Goal: Task Accomplishment & Management: Complete application form

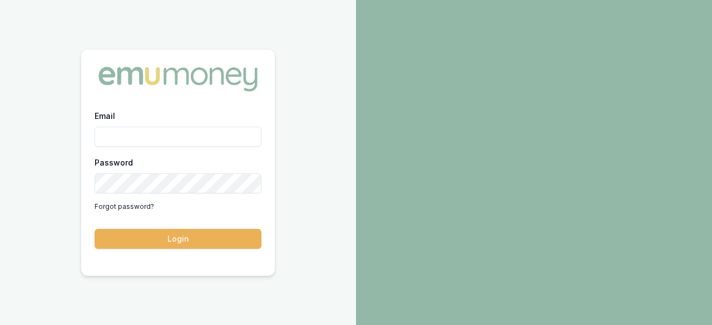
click at [144, 130] on input "Email" at bounding box center [178, 137] width 167 height 20
type input "ray.guan@emumoney.com.au"
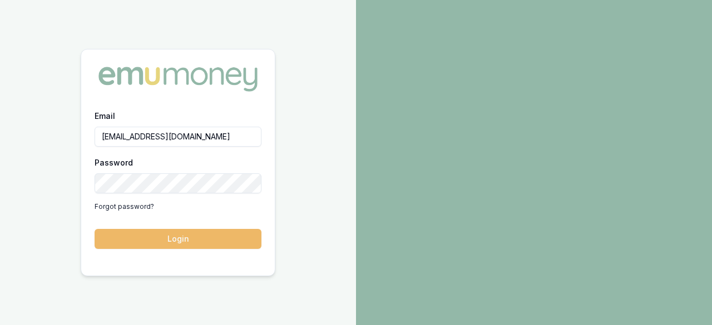
click at [182, 238] on button "Login" at bounding box center [178, 239] width 167 height 20
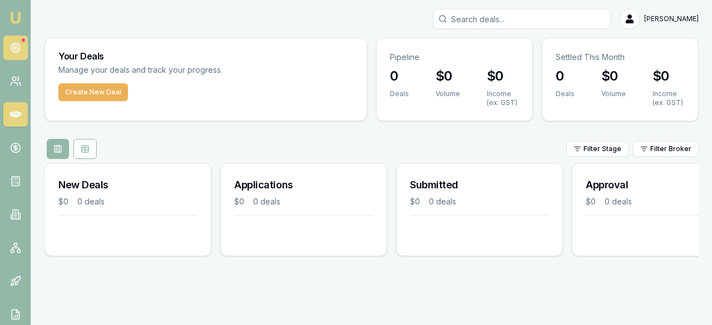
click at [10, 45] on icon at bounding box center [15, 47] width 11 height 11
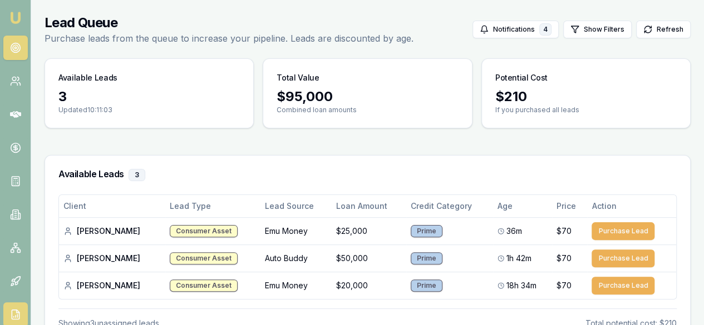
scroll to position [97, 0]
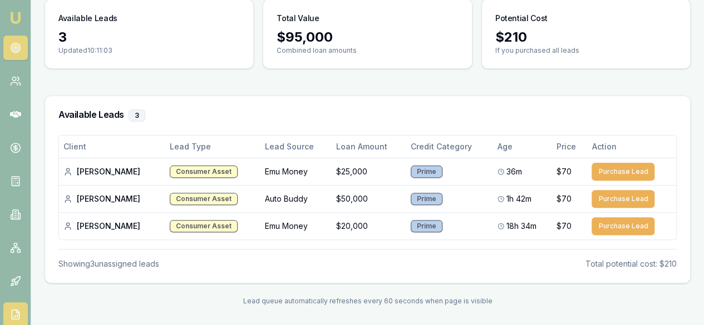
click at [15, 314] on icon at bounding box center [15, 314] width 11 height 11
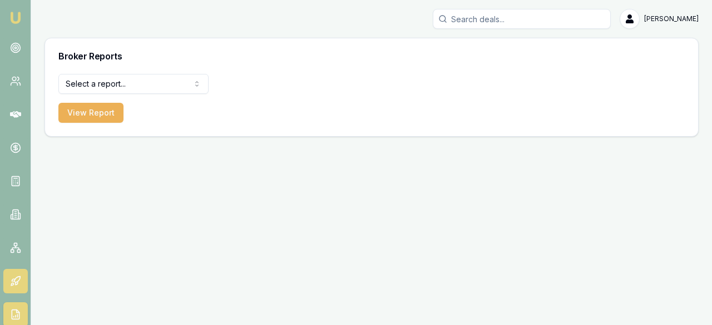
click at [18, 281] on icon at bounding box center [17, 280] width 6 height 6
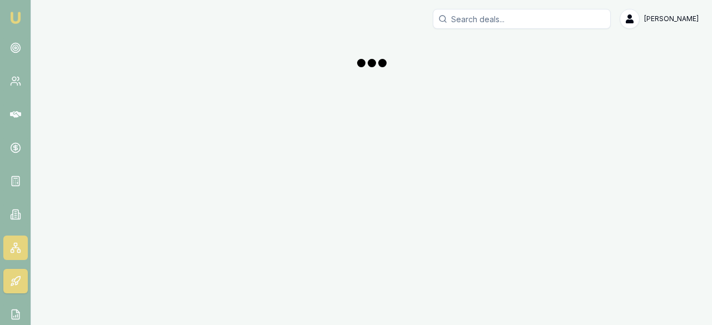
click at [17, 243] on icon at bounding box center [15, 248] width 11 height 11
click at [14, 209] on icon at bounding box center [15, 214] width 11 height 11
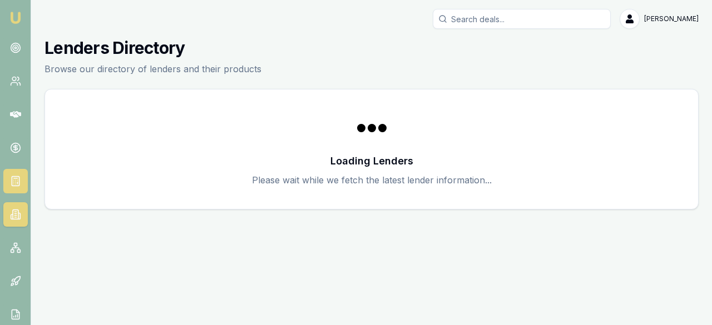
click at [14, 177] on rect at bounding box center [15, 181] width 7 height 9
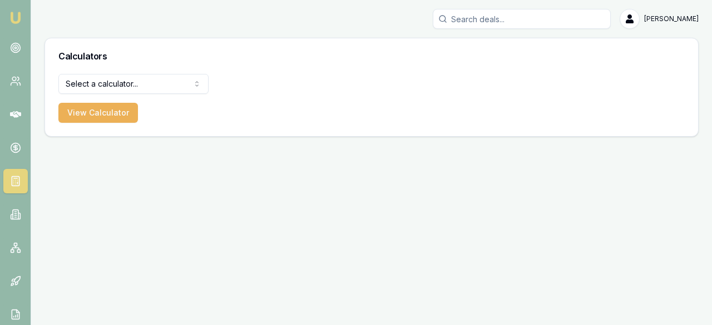
click at [17, 132] on nav "Emu Broker" at bounding box center [15, 168] width 31 height 336
click at [13, 136] on link at bounding box center [15, 148] width 24 height 24
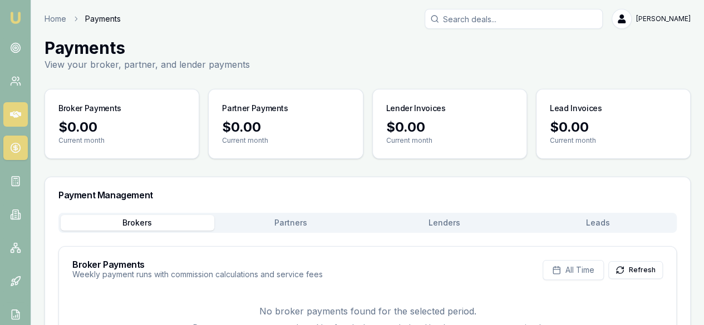
click at [14, 121] on link at bounding box center [15, 114] width 24 height 24
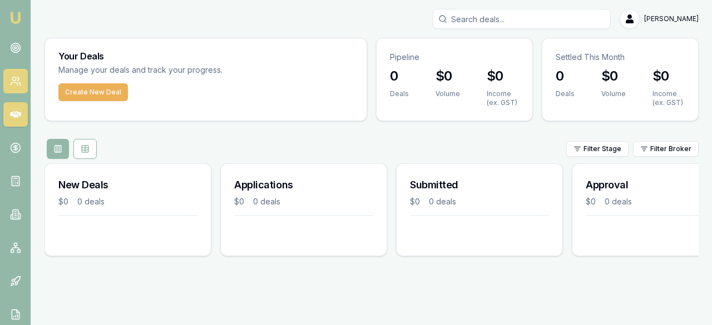
click at [17, 79] on icon at bounding box center [15, 81] width 11 height 11
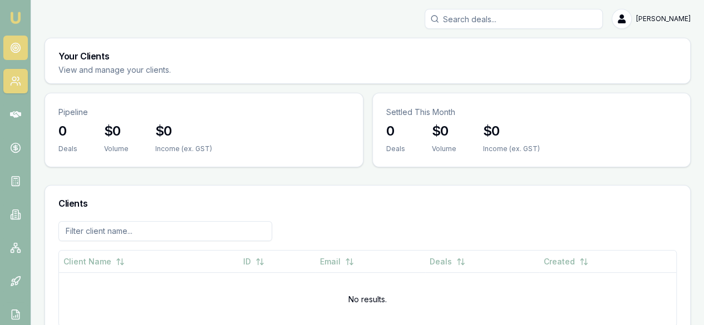
click at [14, 51] on circle at bounding box center [16, 48] width 6 height 6
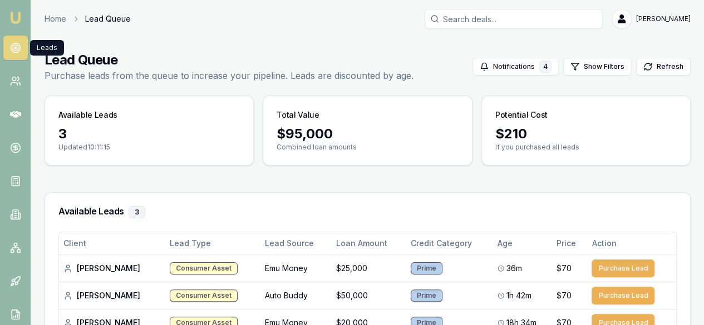
scroll to position [97, 0]
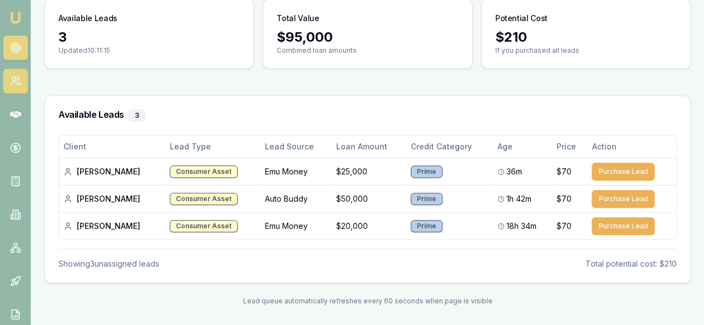
click at [8, 78] on link at bounding box center [15, 81] width 24 height 24
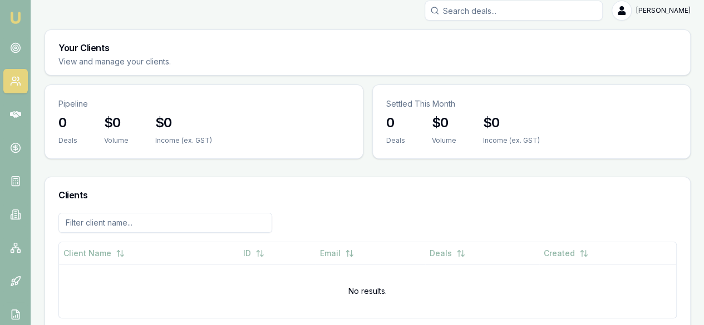
scroll to position [12, 0]
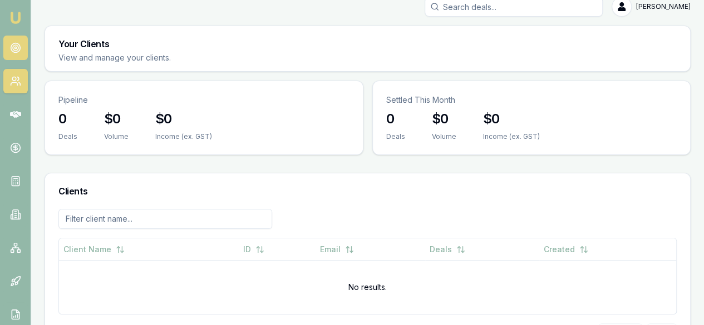
click at [16, 47] on circle at bounding box center [15, 48] width 2 height 2
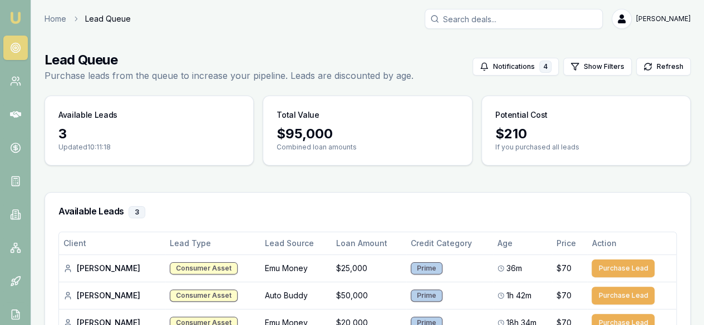
click at [13, 21] on img at bounding box center [15, 17] width 13 height 13
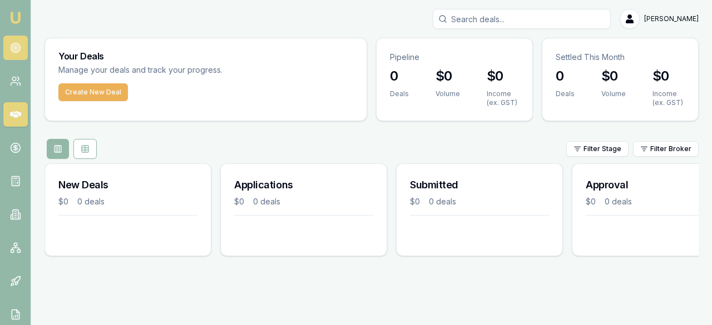
click at [13, 47] on icon at bounding box center [15, 47] width 11 height 11
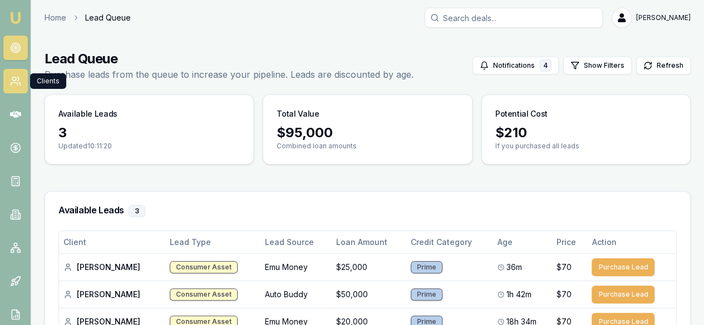
scroll to position [97, 0]
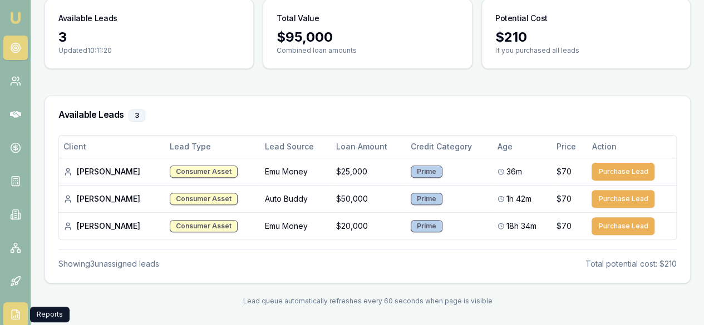
click at [12, 313] on icon at bounding box center [15, 314] width 11 height 11
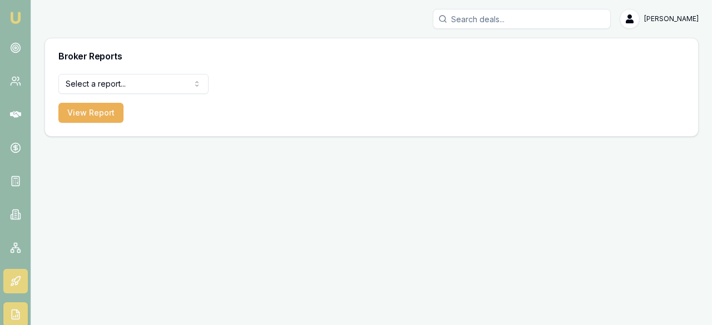
click at [14, 287] on link at bounding box center [15, 281] width 24 height 24
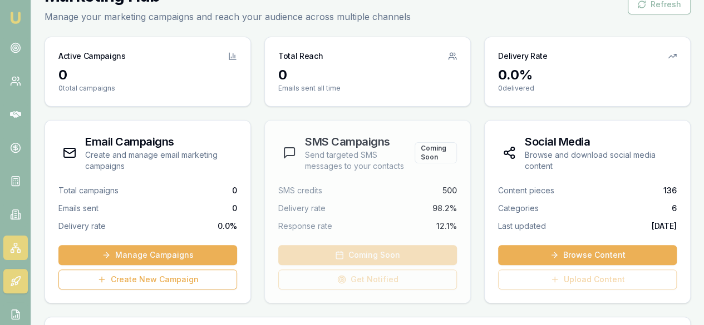
scroll to position [111, 0]
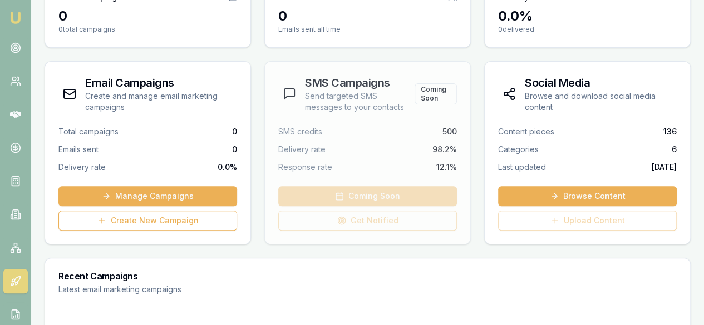
click at [28, 234] on nav "Emu Broker" at bounding box center [15, 168] width 31 height 336
click at [13, 252] on rect at bounding box center [12, 251] width 3 height 3
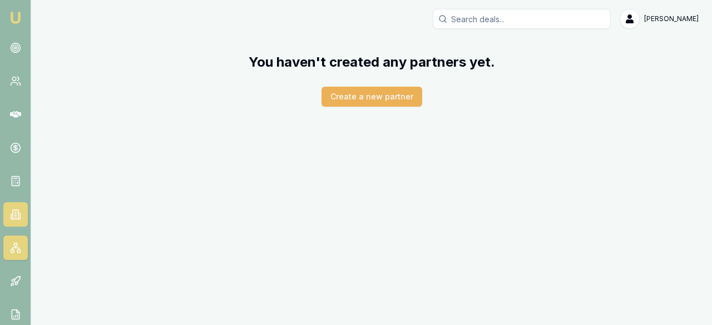
click at [16, 216] on icon at bounding box center [15, 216] width 2 height 0
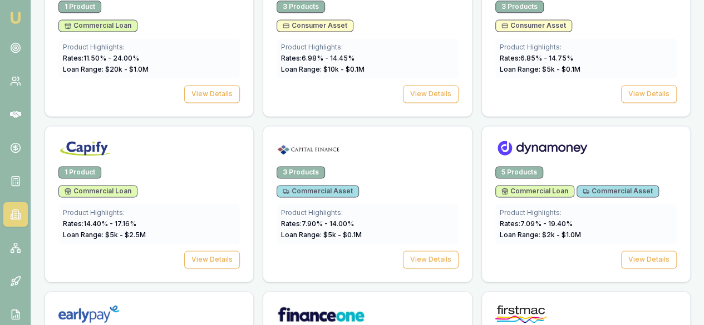
scroll to position [612, 0]
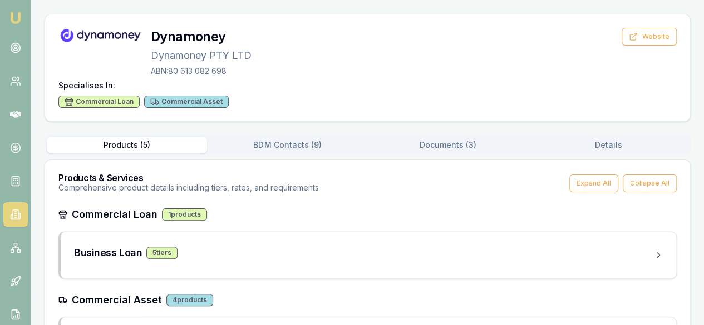
scroll to position [111, 0]
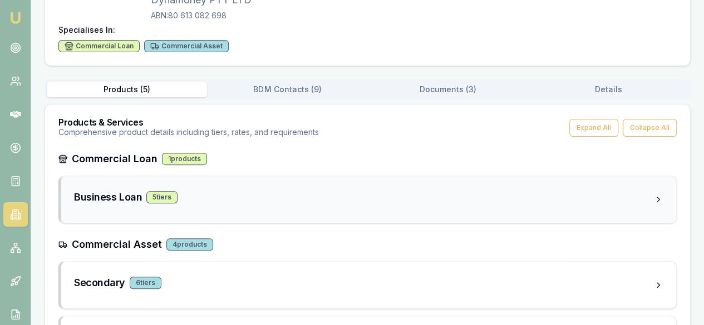
click at [160, 193] on div "5 tier s" at bounding box center [161, 197] width 31 height 12
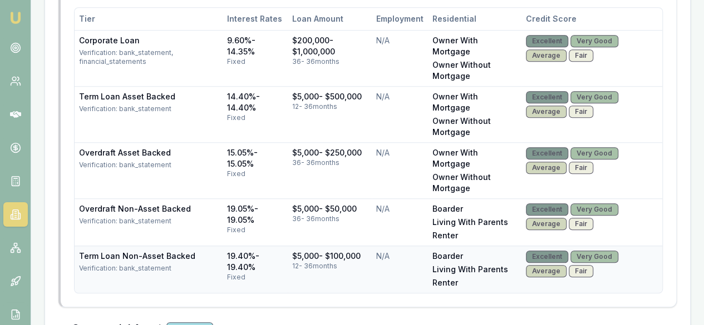
scroll to position [416, 0]
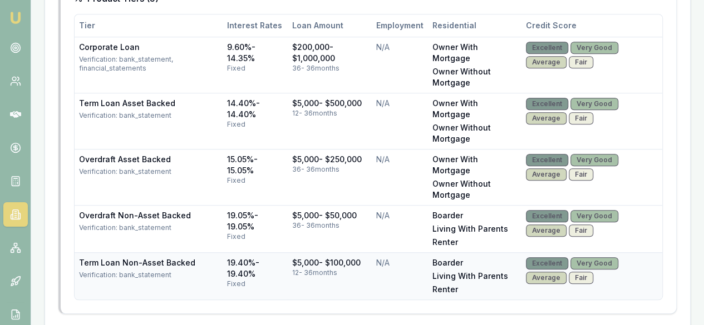
click at [147, 271] on div "Verification: bank_statement" at bounding box center [148, 275] width 139 height 9
click at [610, 258] on div "Very Good" at bounding box center [594, 264] width 48 height 12
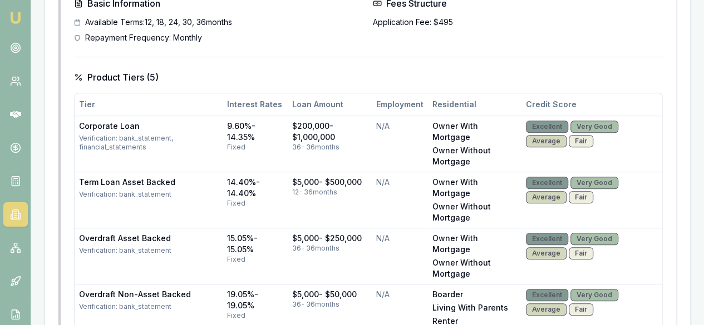
scroll to position [472, 0]
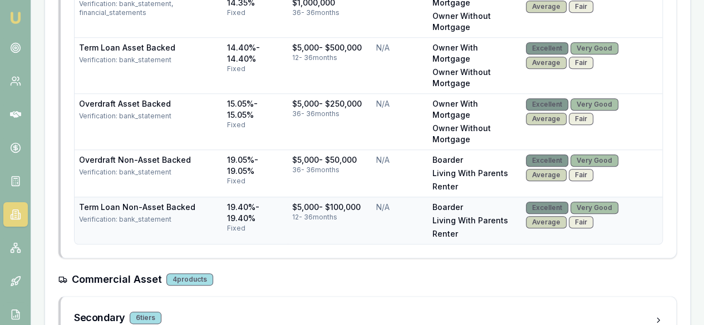
click at [297, 213] on div "12 - 36 months" at bounding box center [329, 217] width 75 height 9
click at [376, 197] on td "N/A" at bounding box center [400, 220] width 56 height 47
click at [246, 177] on div "fixed" at bounding box center [255, 181] width 56 height 9
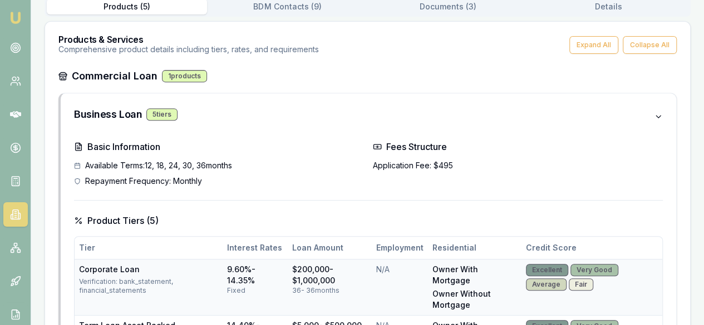
scroll to position [138, 0]
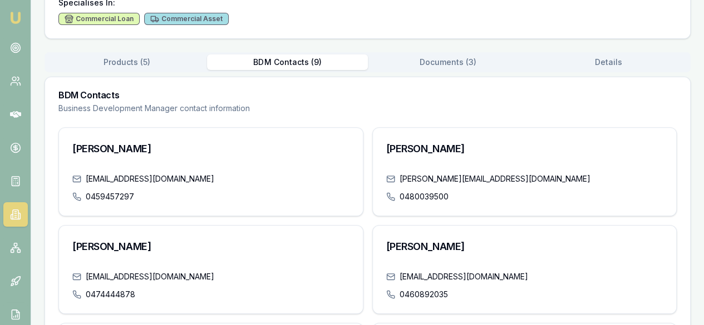
click at [286, 63] on div "Back to Lenders Dynamoney Dynamoney PTY LTD ABN: 80 613 082 698 Website Special…" at bounding box center [368, 261] width 646 height 722
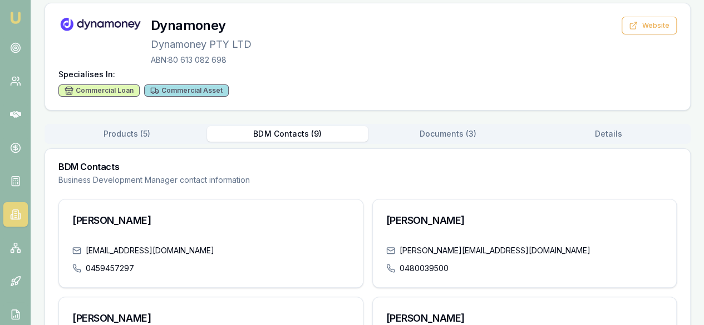
scroll to position [56, 0]
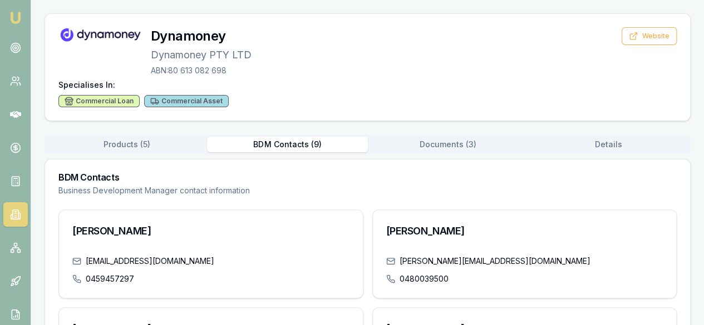
click at [449, 150] on button "Documents ( 3 )" at bounding box center [448, 145] width 160 height 16
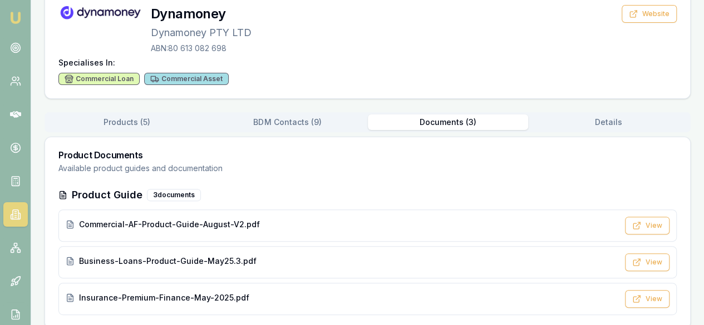
scroll to position [88, 0]
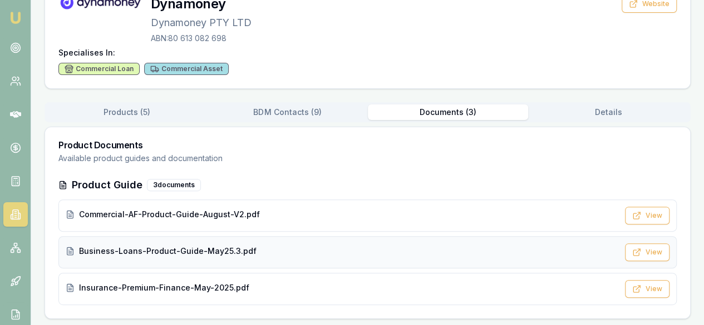
click at [169, 251] on span "Business-Loans-Product-Guide-May25.3.pdf" at bounding box center [167, 251] width 177 height 11
click at [273, 120] on div "Products ( 5 ) BDM Contacts ( 9 ) Documents ( 3 ) Details" at bounding box center [368, 112] width 646 height 20
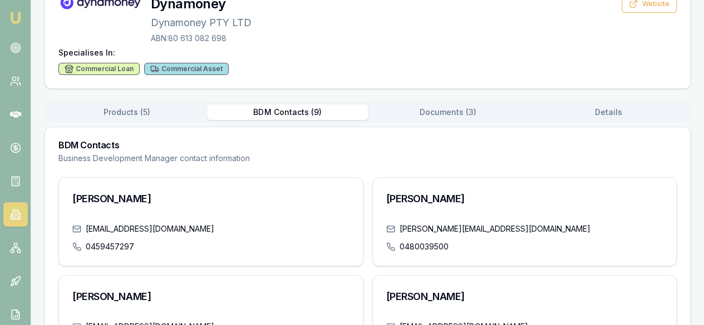
click at [275, 114] on button "BDM Contacts ( 9 )" at bounding box center [287, 113] width 160 height 16
click at [414, 105] on button "Documents ( 3 )" at bounding box center [448, 113] width 160 height 16
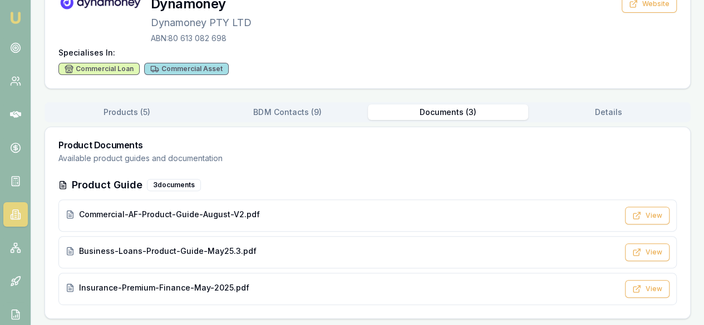
click at [584, 103] on div "Products ( 5 ) BDM Contacts ( 9 ) Documents ( 3 ) Details" at bounding box center [368, 112] width 646 height 20
drag, startPoint x: 276, startPoint y: 118, endPoint x: 277, endPoint y: 112, distance: 6.8
click at [276, 116] on button "BDM Contacts ( 9 )" at bounding box center [287, 113] width 160 height 16
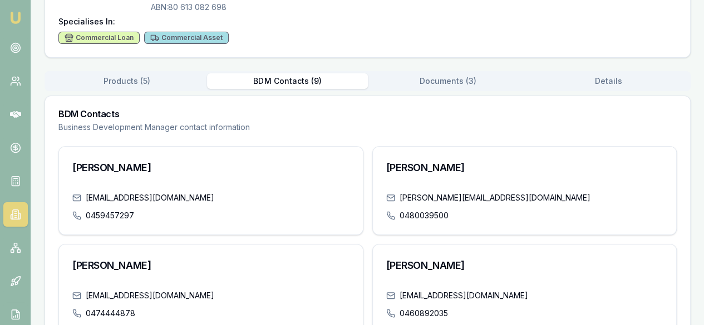
scroll to position [51, 0]
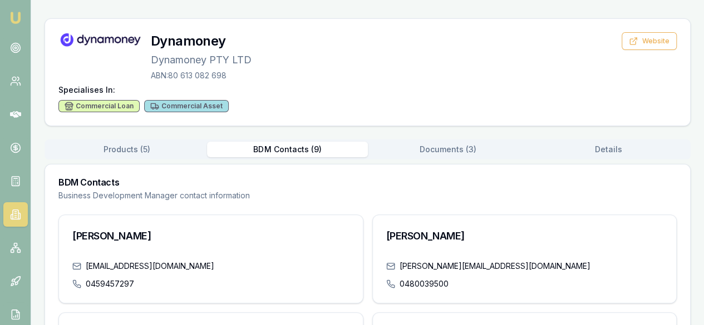
click at [17, 65] on nav "Emu Broker" at bounding box center [15, 168] width 31 height 336
click at [12, 72] on link at bounding box center [15, 81] width 24 height 24
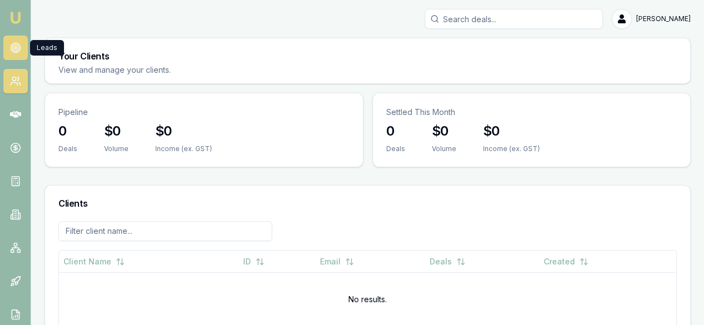
click at [14, 40] on link at bounding box center [15, 48] width 24 height 24
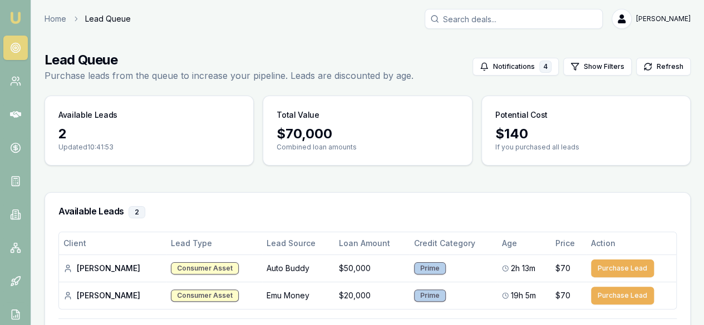
click at [61, 141] on div "2" at bounding box center [148, 134] width 181 height 18
click at [12, 14] on img at bounding box center [15, 17] width 13 height 13
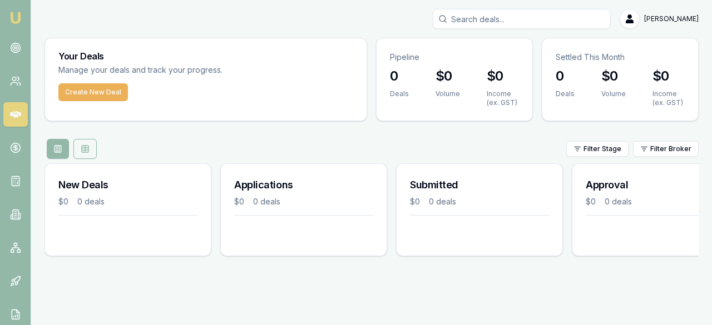
click at [83, 148] on icon at bounding box center [85, 148] width 7 height 0
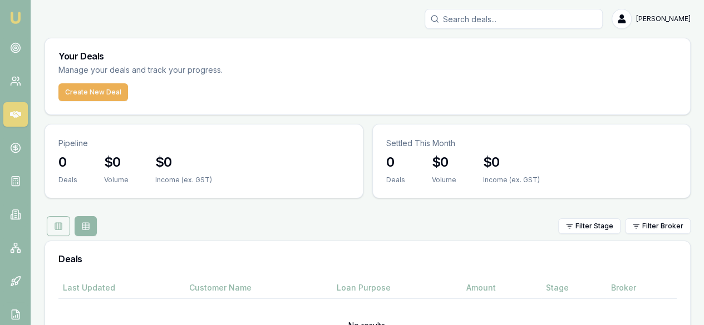
click at [63, 216] on button at bounding box center [58, 226] width 23 height 20
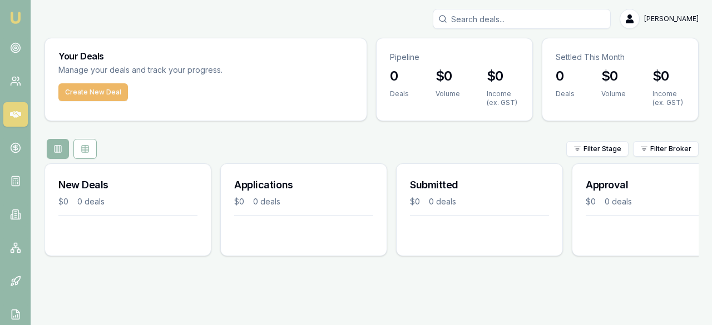
click at [91, 100] on button "Create New Deal" at bounding box center [93, 92] width 70 height 18
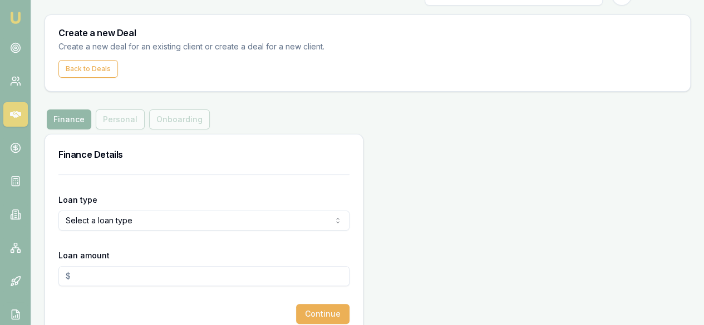
scroll to position [44, 0]
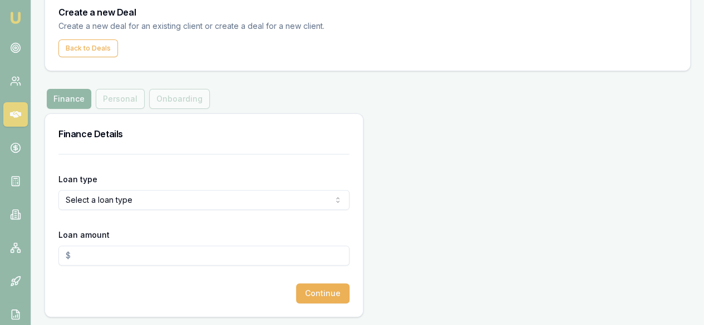
click at [166, 205] on html "Emu Broker Deals New Deal [PERSON_NAME] Toggle Menu Create a new Deal Create a …" at bounding box center [352, 118] width 704 height 325
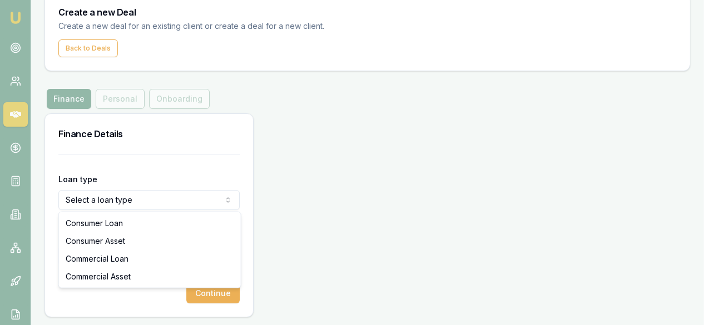
select select "COMMERCIAL_LOAN"
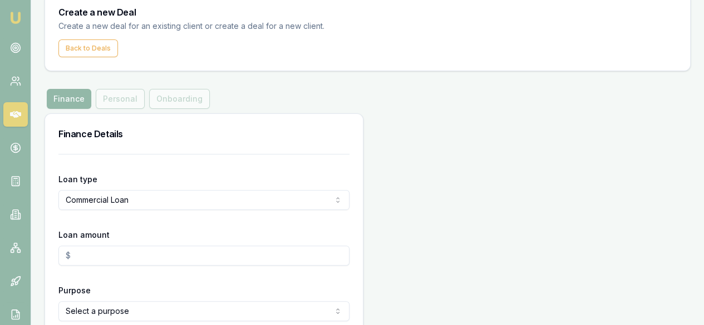
click at [128, 250] on input "Loan amount" at bounding box center [203, 256] width 291 height 20
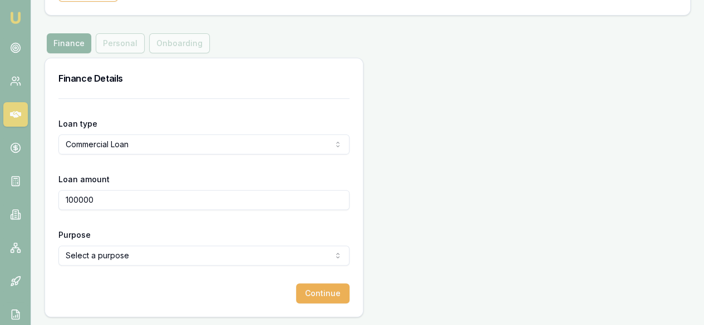
type input "$100,000.00"
click at [102, 226] on html "Emu Broker Deals New Deal [PERSON_NAME] Toggle Menu Create a new Deal Create a …" at bounding box center [352, 62] width 704 height 325
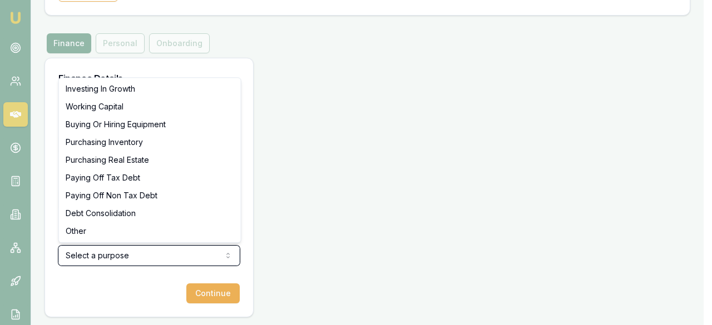
click at [446, 1] on html "Emu Broker Deals New Deal [PERSON_NAME] Toggle Menu Create a new Deal Create a …" at bounding box center [356, 62] width 712 height 325
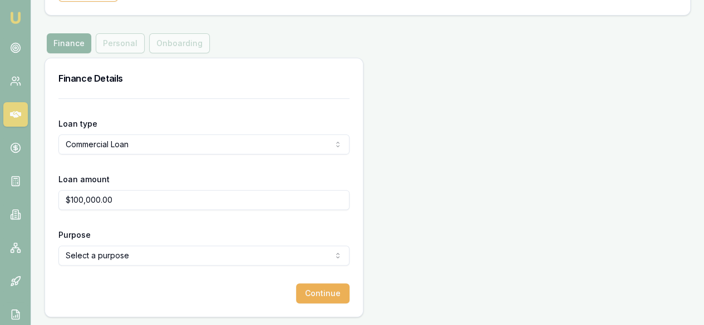
click at [197, 226] on html "Emu Broker Deals New Deal [PERSON_NAME] Toggle Menu Create a new Deal Create a …" at bounding box center [352, 62] width 704 height 325
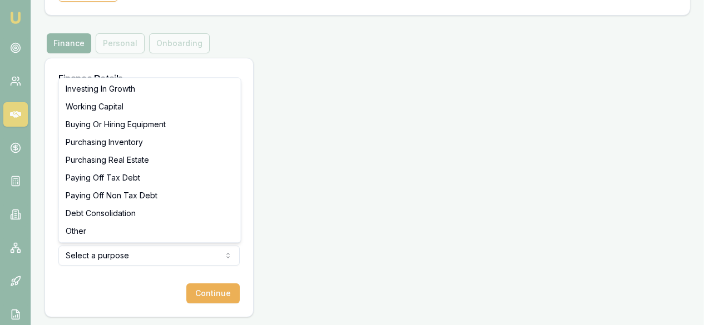
select select "WORKING_CAPITAL"
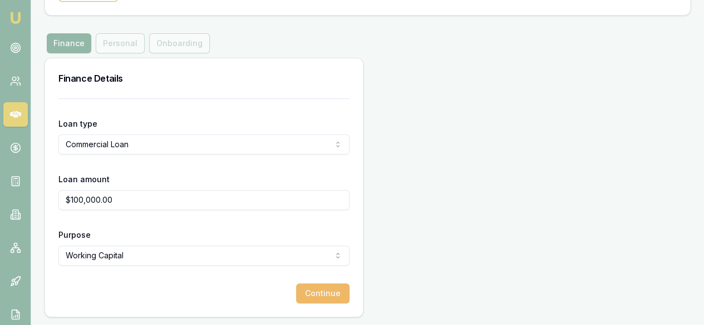
click at [296, 294] on button "Continue" at bounding box center [322, 294] width 53 height 20
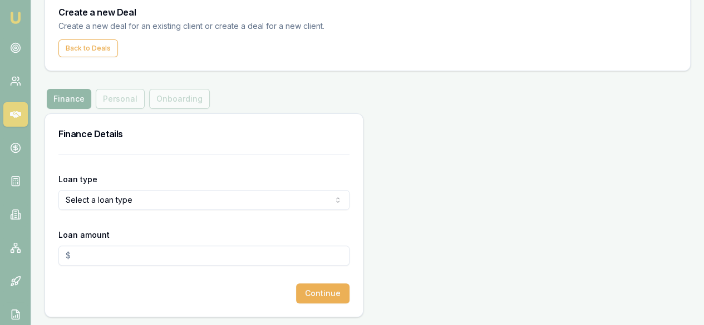
click at [121, 198] on html "Emu Broker Deals New Deal [PERSON_NAME] Toggle Menu Create a new Deal Create a …" at bounding box center [352, 118] width 704 height 325
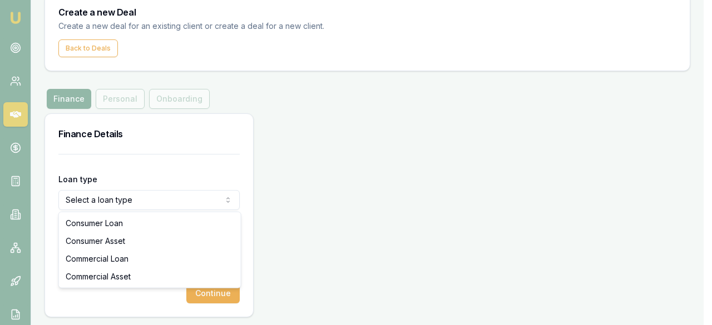
select select "COMMERCIAL_LOAN"
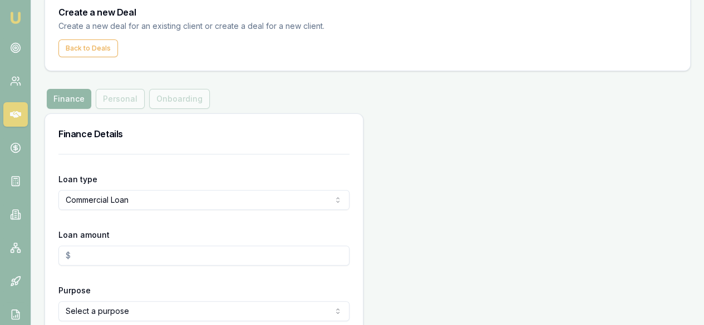
click at [120, 254] on input "Loan amount" at bounding box center [203, 256] width 291 height 20
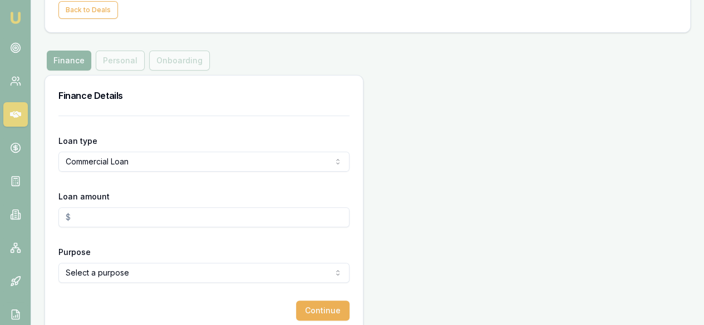
scroll to position [100, 0]
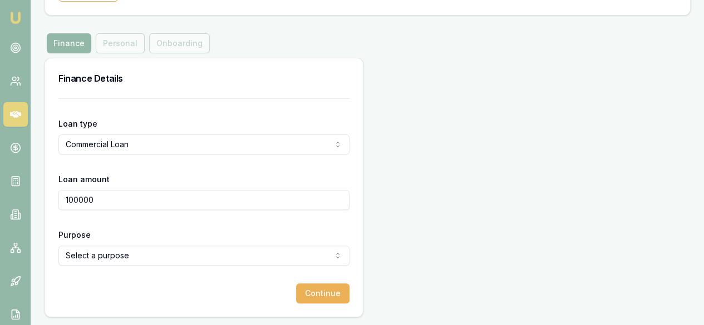
type input "$100,000.00"
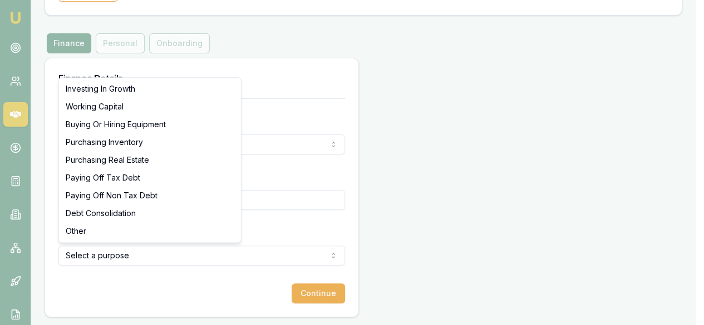
click at [122, 226] on html "Emu Broker Deals New Deal [PERSON_NAME] Toggle Menu Create a new Deal Create a …" at bounding box center [352, 62] width 704 height 325
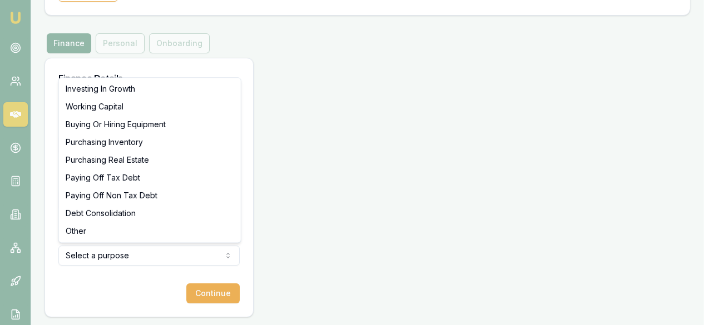
select select "WORKING_CAPITAL"
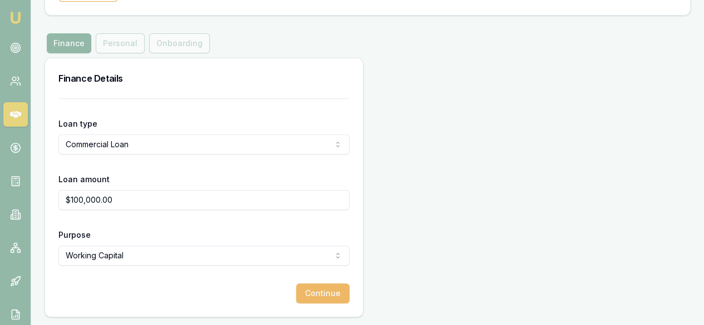
click at [296, 294] on button "Continue" at bounding box center [322, 294] width 53 height 20
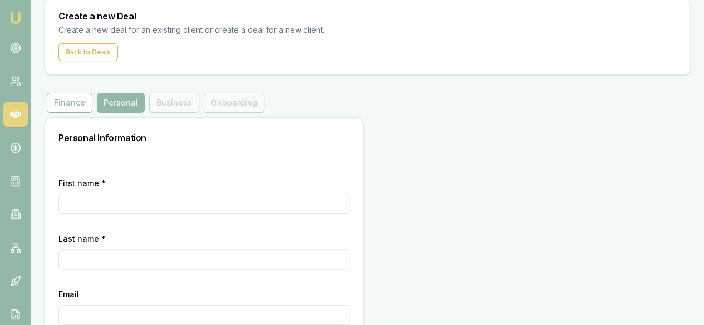
scroll to position [56, 0]
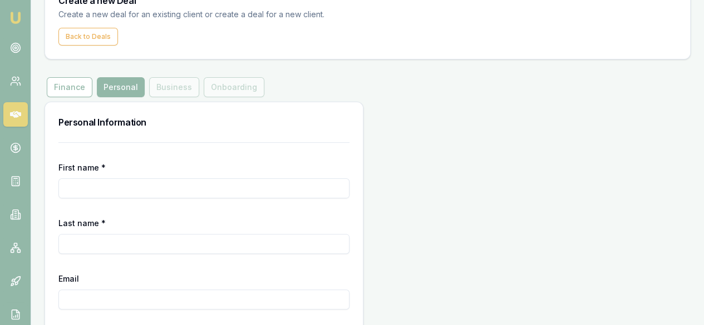
click at [99, 181] on input "First name *" at bounding box center [203, 189] width 291 height 20
type input "Xiaotong"
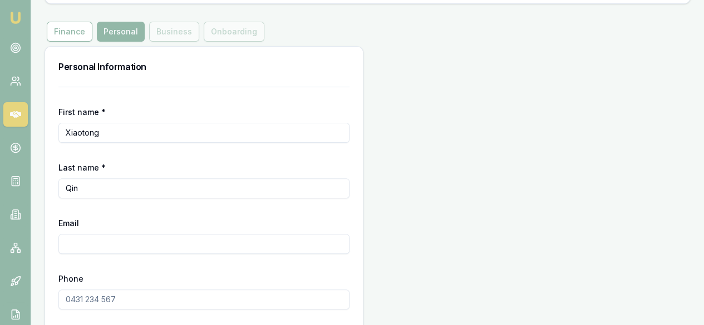
scroll to position [155, 0]
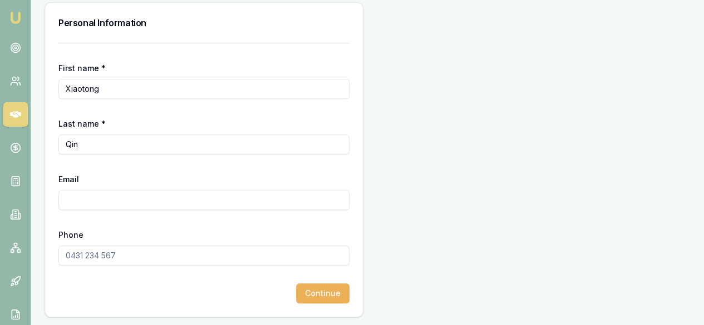
type input "Qin"
click at [112, 200] on input "Email" at bounding box center [203, 200] width 291 height 20
type input "q664773570@gmail.com"
click at [125, 257] on input "Phone" at bounding box center [203, 256] width 291 height 20
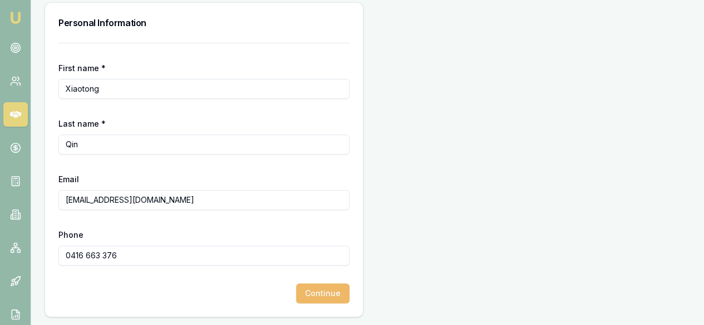
type input "0416 663 376"
click at [296, 290] on button "Continue" at bounding box center [322, 294] width 53 height 20
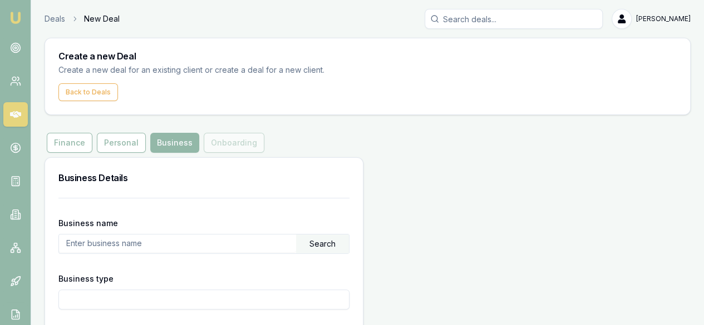
click at [119, 239] on input "text" at bounding box center [177, 244] width 237 height 18
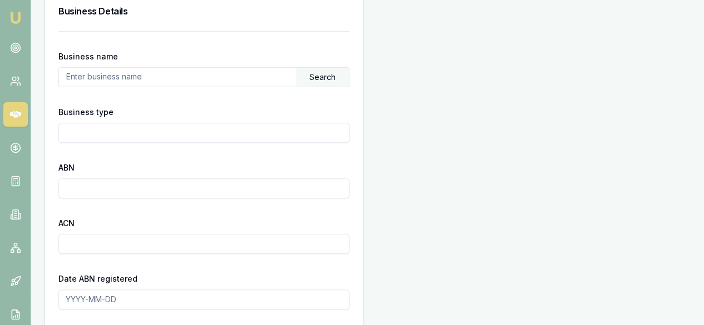
click at [132, 188] on input "ABN" at bounding box center [203, 189] width 291 height 20
type input "26766797091"
click at [160, 153] on form "Business name Search Business type ABN 26766797091 ACN Date ABN registered Date…" at bounding box center [203, 307] width 291 height 552
drag, startPoint x: 145, startPoint y: 189, endPoint x: 0, endPoint y: 212, distance: 146.4
click at [0, 212] on div "Emu Broker Deals New Deal Ray Guan Toggle Menu Create a new Deal Create a new d…" at bounding box center [352, 219] width 704 height 773
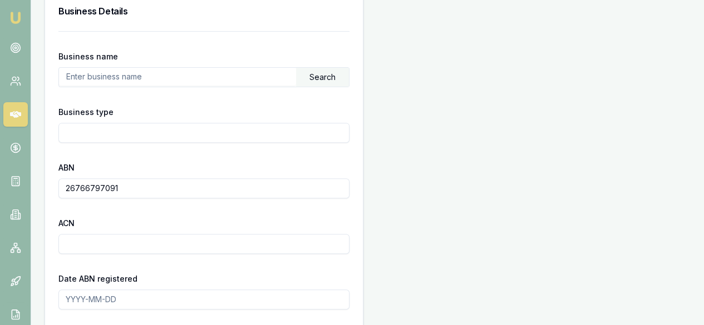
click at [134, 70] on input "text" at bounding box center [177, 77] width 237 height 18
paste input "26766797091"
click at [296, 82] on div "Search" at bounding box center [322, 77] width 53 height 19
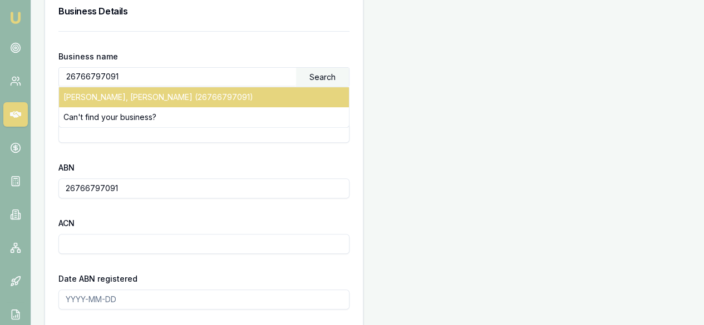
click at [193, 100] on div "QIN, XIAOTONG (26766797091)" at bounding box center [204, 97] width 290 height 20
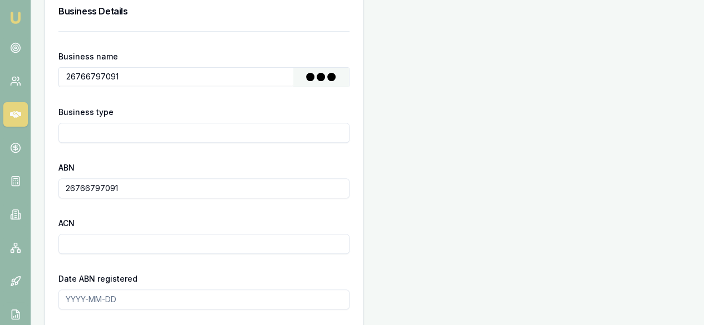
type input "QIN, XIAOTONG"
type input "Individual/Sole Trader"
type input "2018-05-02"
type input "2019-07-01"
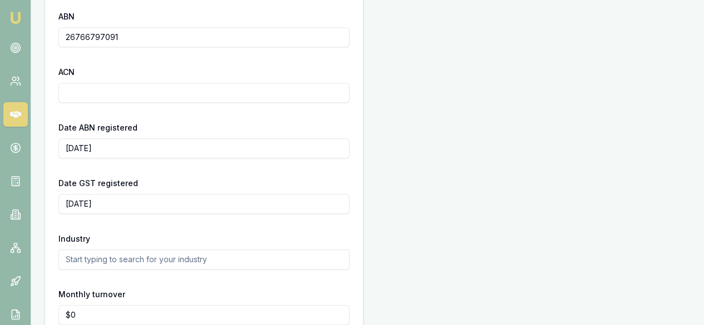
scroll to position [389, 0]
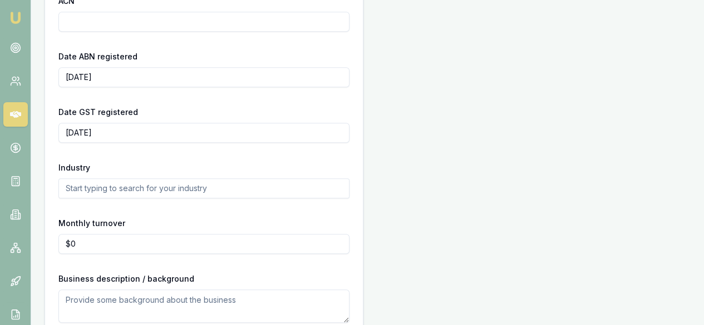
click at [161, 190] on input "text" at bounding box center [203, 189] width 291 height 20
type input "C"
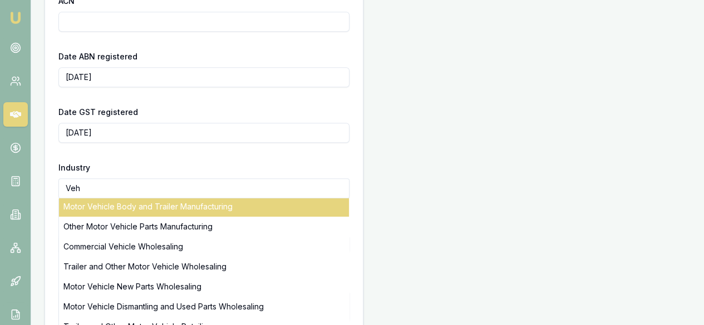
scroll to position [56, 0]
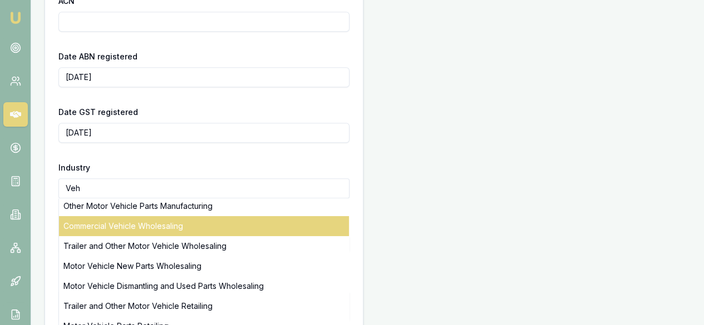
click at [172, 225] on div "Commercial Vehicle Wholesaling" at bounding box center [204, 226] width 290 height 20
type input "Commercial Vehicle Wholesaling"
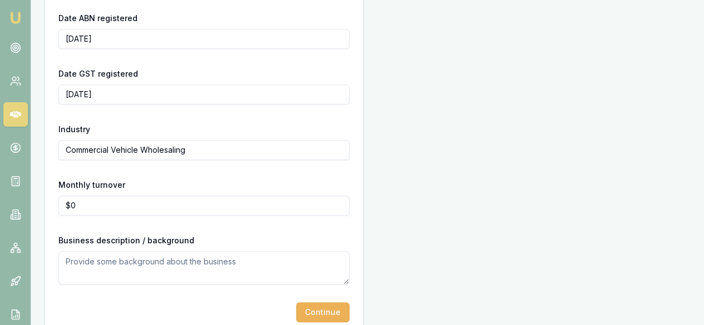
scroll to position [445, 0]
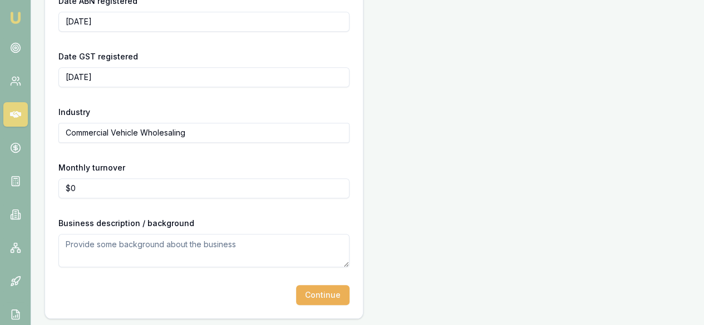
type input "0"
click at [138, 194] on input "0" at bounding box center [203, 189] width 291 height 20
type input "$20,000"
click at [176, 231] on div "Business description / background" at bounding box center [203, 241] width 291 height 51
click at [172, 240] on textarea at bounding box center [203, 250] width 291 height 33
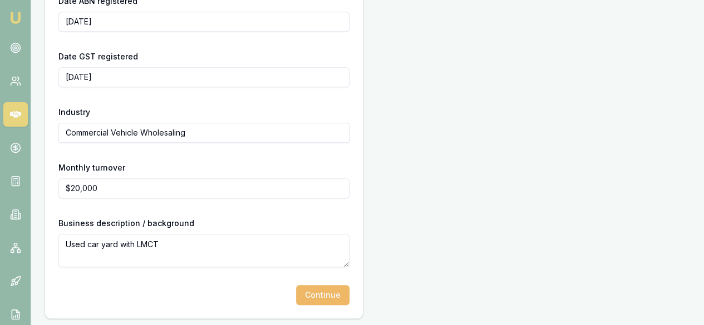
type textarea "Used car yard with LMCT"
click at [296, 298] on button "Continue" at bounding box center [322, 295] width 53 height 20
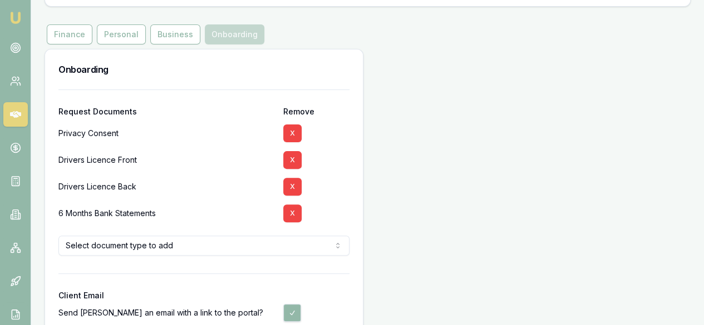
scroll to position [111, 0]
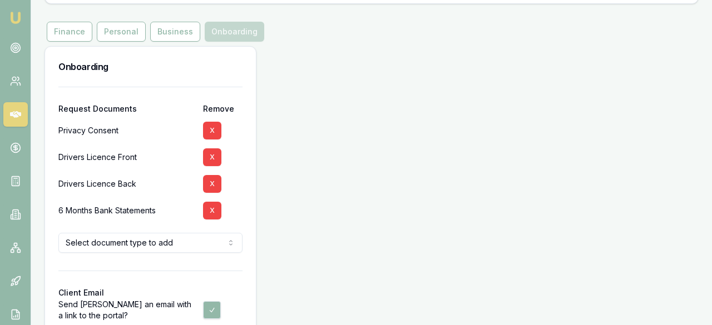
click at [195, 214] on html "Emu Broker Deals New Deal Ray Guan Toggle Menu Create a new Deal Create a new d…" at bounding box center [356, 51] width 712 height 325
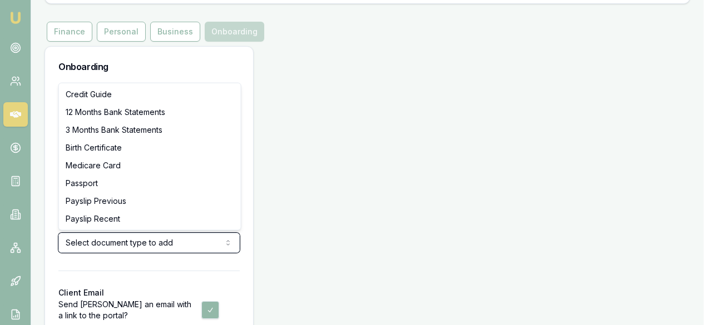
click at [233, 72] on html "Emu Broker Deals New Deal Ray Guan Toggle Menu Create a new Deal Create a new d…" at bounding box center [356, 51] width 712 height 325
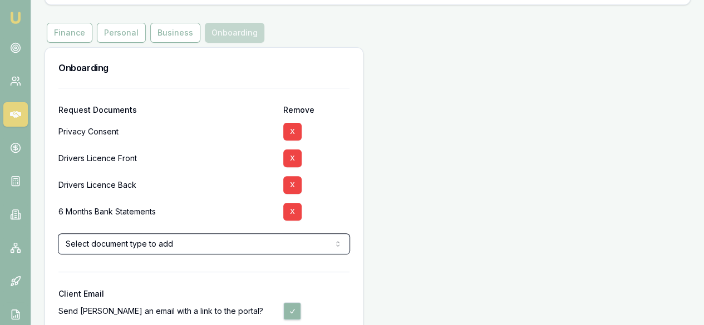
scroll to position [58, 0]
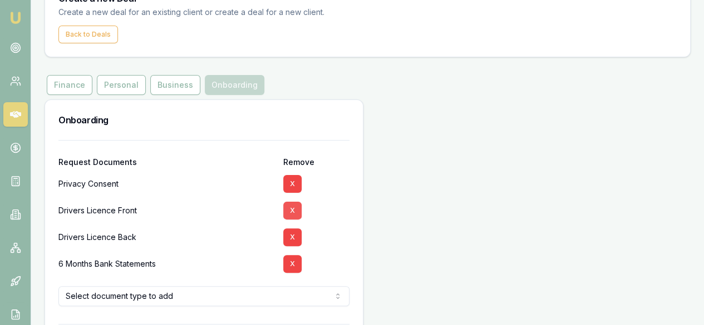
click at [283, 207] on button "X" at bounding box center [292, 211] width 18 height 18
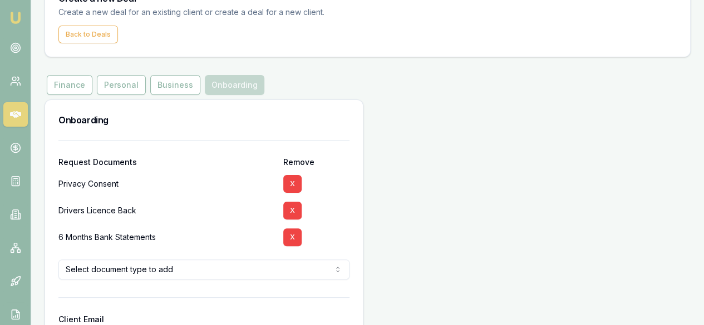
click at [283, 207] on button "X" at bounding box center [292, 211] width 18 height 18
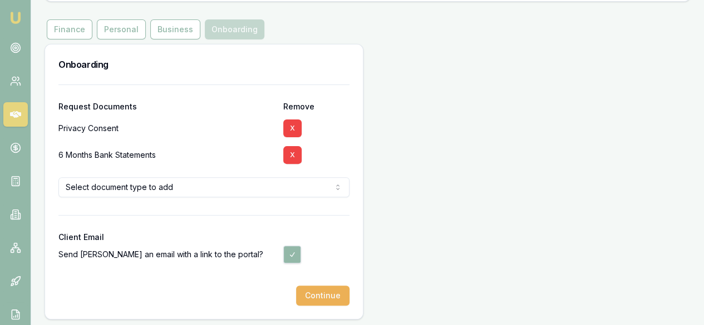
scroll to position [116, 0]
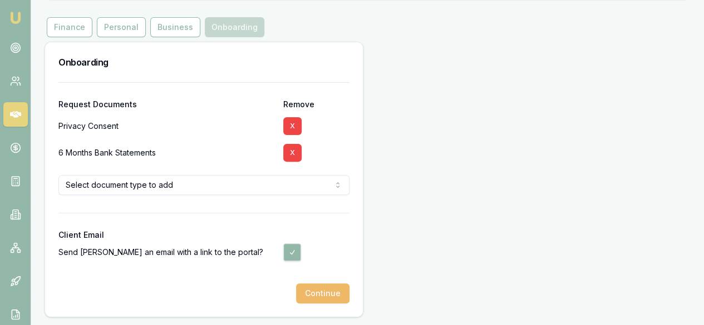
click at [296, 302] on button "Continue" at bounding box center [322, 294] width 53 height 20
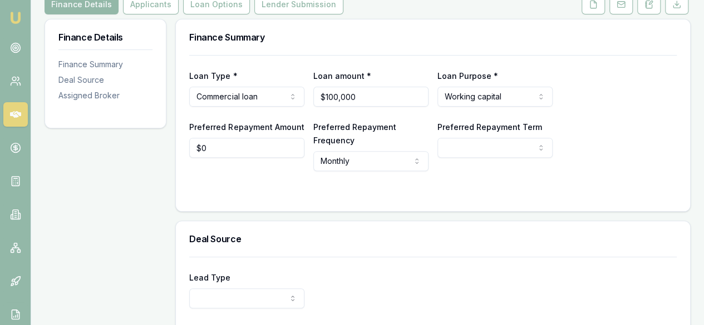
scroll to position [167, 0]
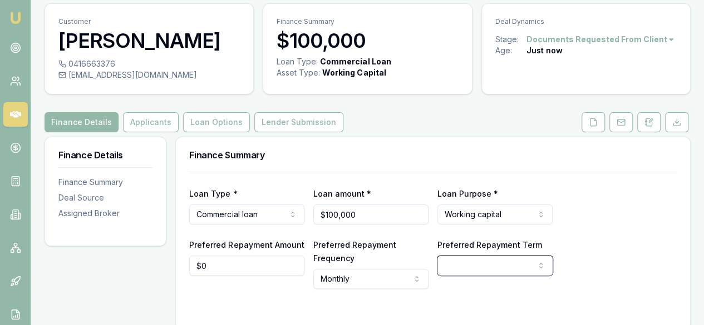
scroll to position [0, 0]
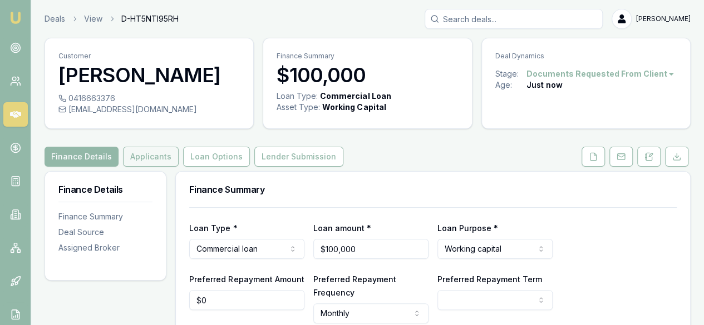
click at [139, 156] on button "Applicants" at bounding box center [151, 157] width 56 height 20
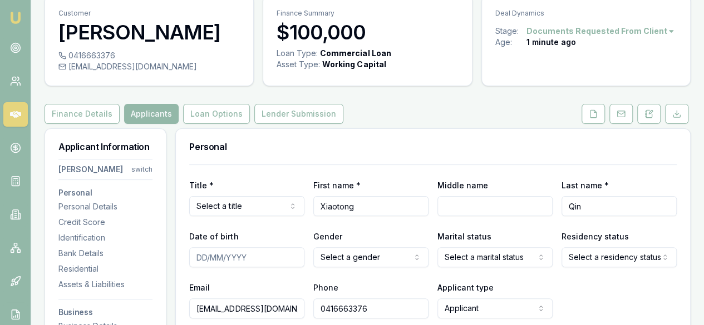
scroll to position [111, 0]
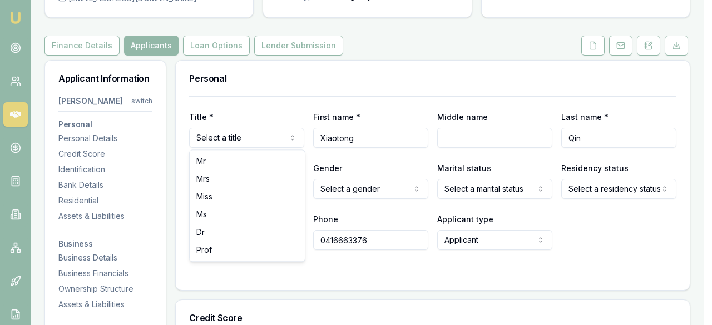
click at [239, 146] on html "Emu Broker Deals View D-HT5NTI95RH Ray Guan Toggle Menu Customer Xiaotong Qin 0…" at bounding box center [356, 51] width 712 height 325
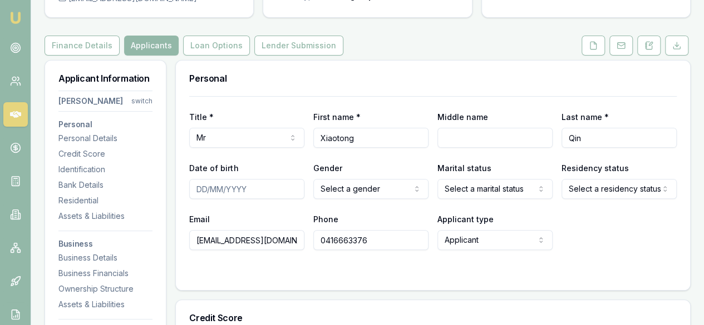
click at [200, 190] on input "Date of birth" at bounding box center [246, 189] width 115 height 20
type input "10/03/1996"
click at [367, 190] on html "Emu Broker Deals View D-HT5NTI95RH Ray Guan Toggle Menu Customer Xiaotong Qin 0…" at bounding box center [356, 51] width 712 height 325
click at [480, 191] on html "Emu Broker Deals View D-HT5NTI95RH Ray Guan Toggle Menu Customer Xiaotong Qin 0…" at bounding box center [352, 51] width 704 height 325
click at [597, 180] on html "Emu Broker Deals View D-HT5NTI95RH Ray Guan Toggle Menu Customer Xiaotong Qin 0…" at bounding box center [352, 51] width 704 height 325
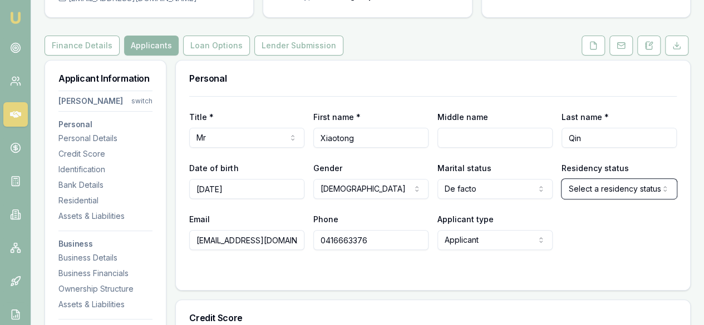
click at [495, 200] on html "Emu Broker Deals View D-HT5NTI95RH Ray Guan Toggle Menu Customer Xiaotong Qin 0…" at bounding box center [352, 51] width 704 height 325
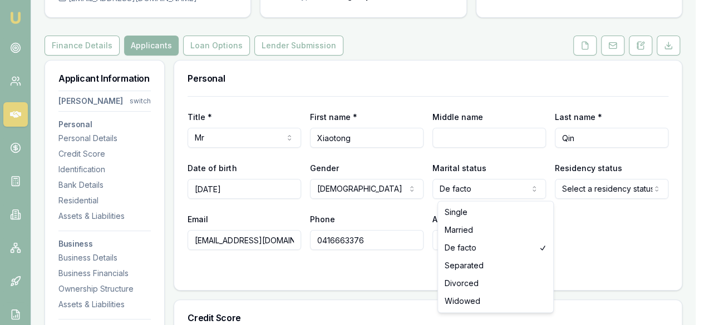
click at [493, 190] on html "Emu Broker Deals View D-HT5NTI95RH Ray Guan Toggle Menu Customer Xiaotong Qin 0…" at bounding box center [352, 51] width 704 height 325
select select "MARRIED"
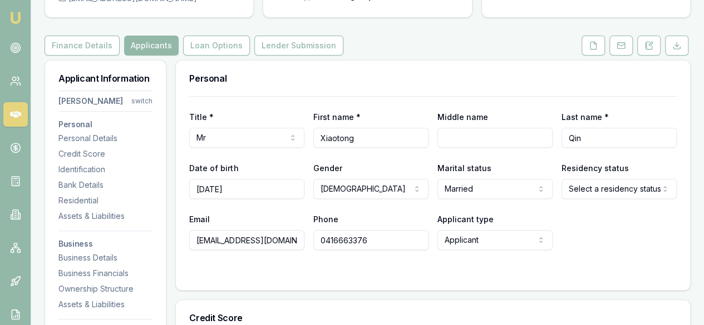
click at [607, 176] on div "Residency status Select a residency status Australian citizen Permanent residen…" at bounding box center [618, 180] width 115 height 38
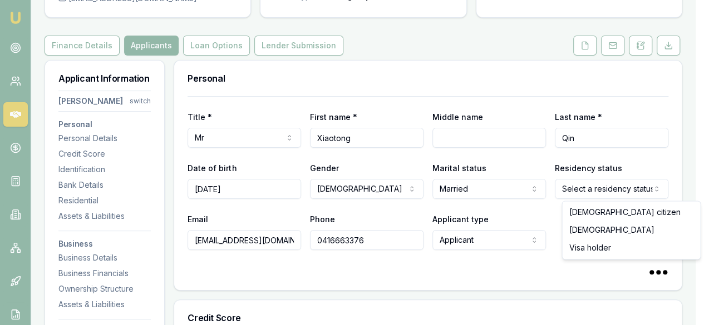
click at [603, 186] on html "Emu Broker Deals View D-HT5NTI95RH Ray Guan Toggle Menu Customer Xiaotong Qin 0…" at bounding box center [352, 51] width 704 height 325
select select "PERMANENT_RESIDENT"
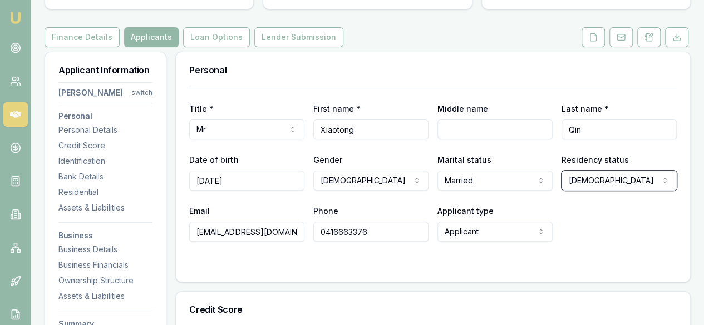
scroll to position [223, 0]
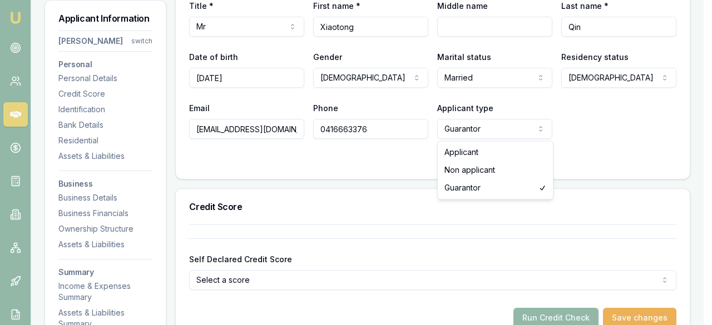
select select "APPLICANT"
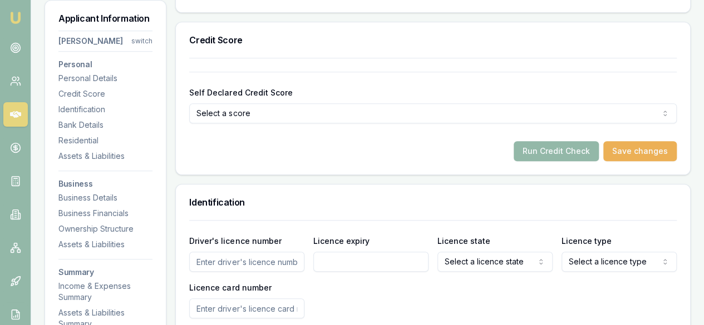
scroll to position [334, 0]
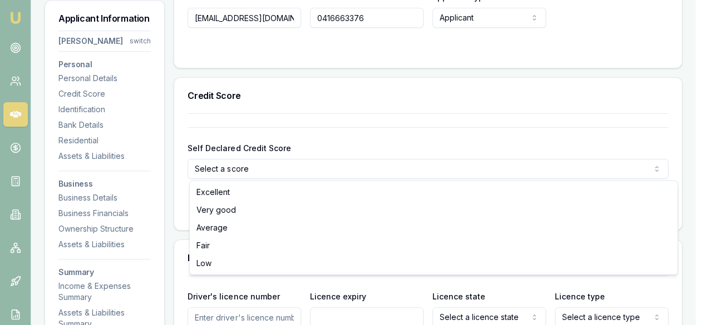
select select "VERY_GOOD"
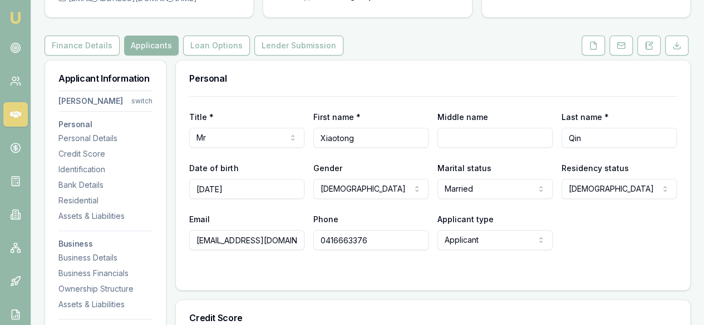
scroll to position [278, 0]
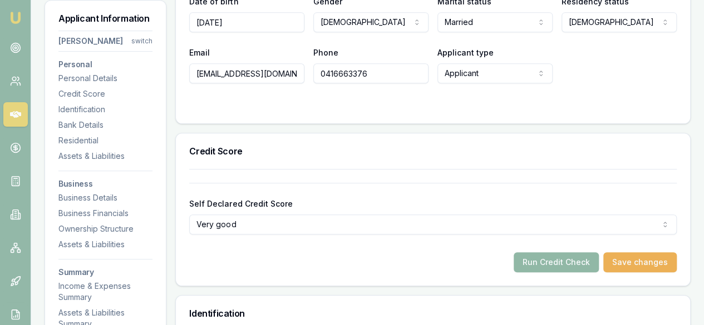
click at [560, 262] on button "Run Credit Check" at bounding box center [555, 263] width 85 height 20
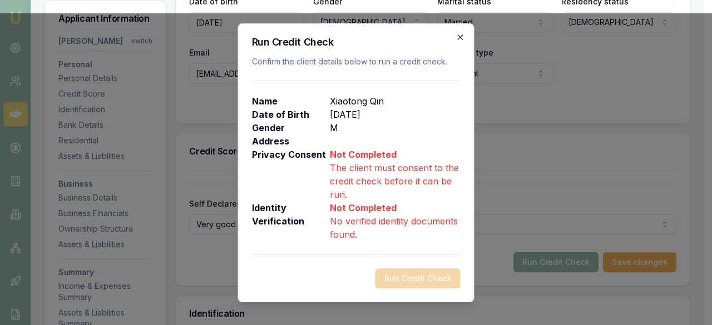
click at [458, 35] on icon "button" at bounding box center [460, 37] width 9 height 9
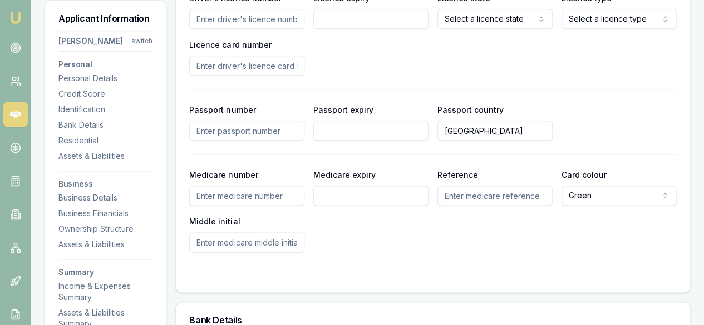
scroll to position [556, 0]
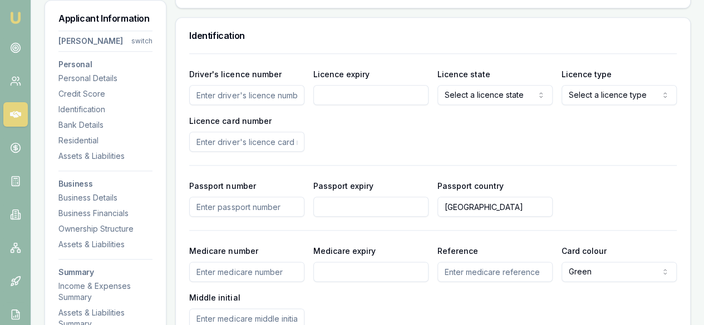
click at [260, 92] on input "Driver's licence number" at bounding box center [246, 95] width 115 height 20
type input "055966235"
click at [365, 96] on input "Licence expiry" at bounding box center [370, 95] width 115 height 20
type input "22-03-2027"
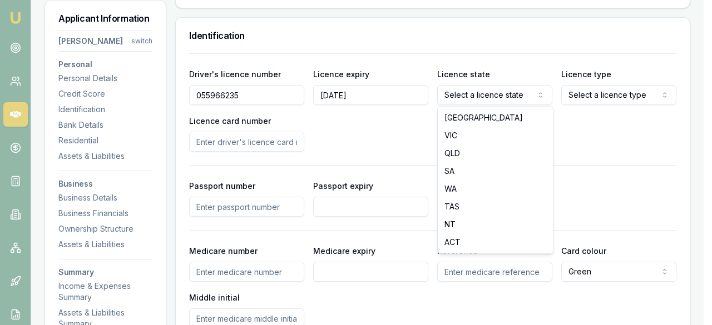
select select "VIC"
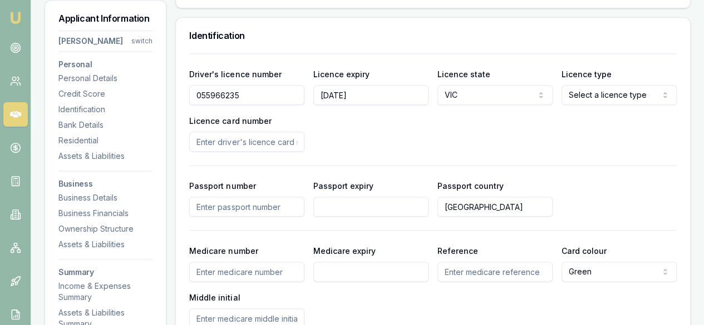
drag, startPoint x: 572, startPoint y: 104, endPoint x: 575, endPoint y: 99, distance: 6.0
click at [572, 104] on div "Driver's licence number 055966235 Licence expiry 22-03-2027 Licence state VIC N…" at bounding box center [432, 109] width 487 height 85
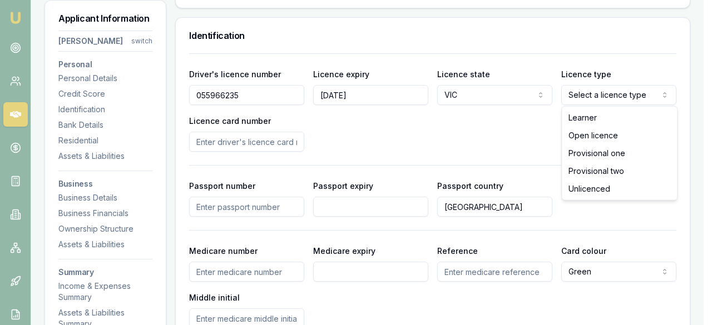
select select "OPEN_LICENCE"
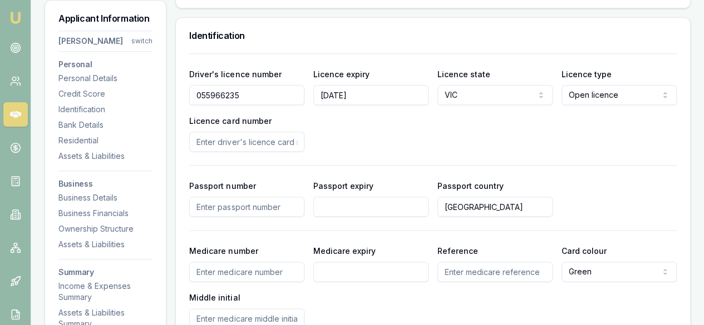
click at [227, 142] on input "Licence card number" at bounding box center [246, 142] width 115 height 20
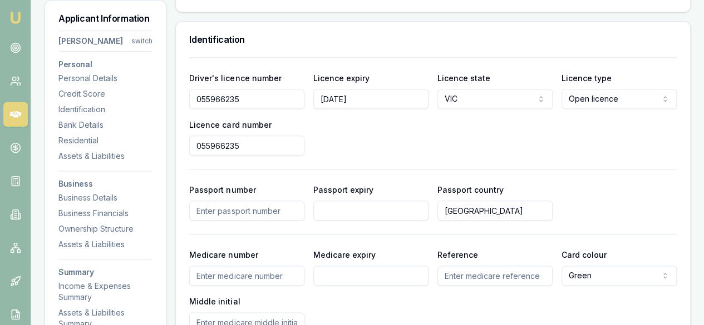
scroll to position [635, 0]
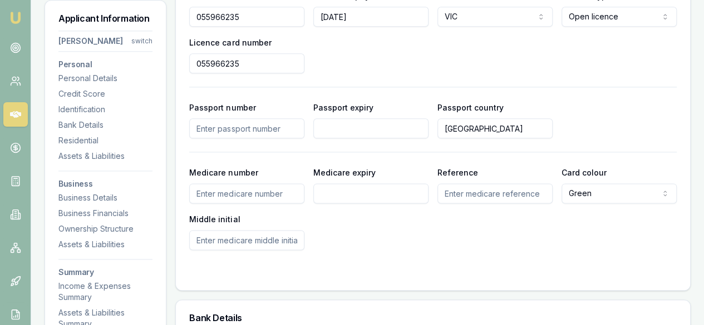
type input "055966235"
click at [542, 72] on div "Driver's licence number 055966235 Licence expiry 22-03-2027 Licence state VIC N…" at bounding box center [432, 112] width 487 height 275
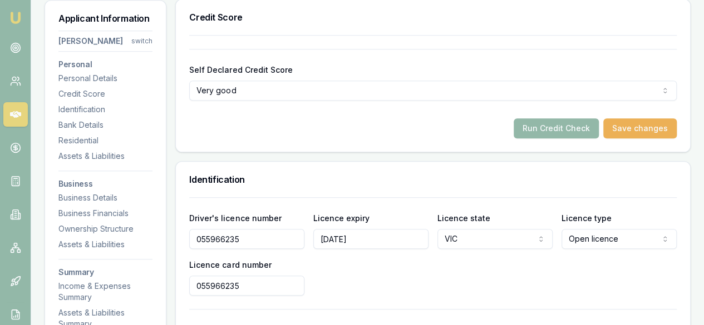
scroll to position [134, 0]
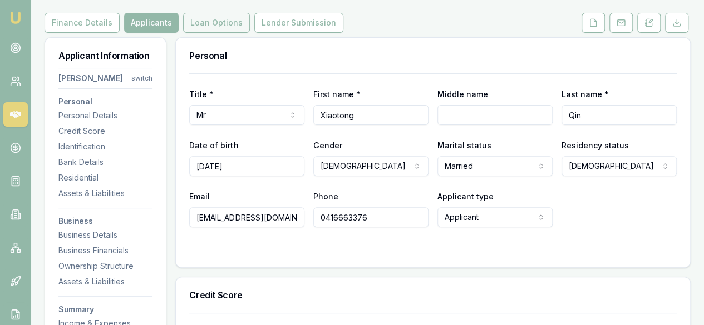
click at [195, 24] on button "Loan Options" at bounding box center [216, 23] width 67 height 20
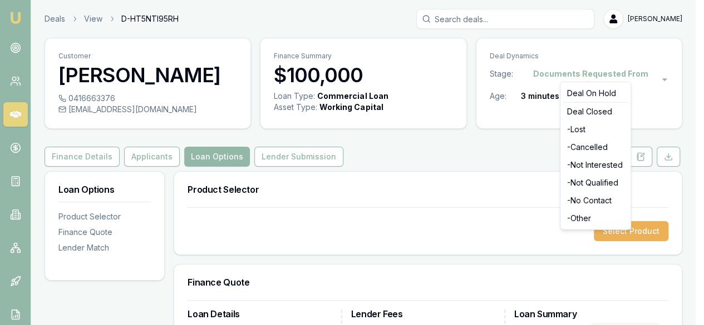
click at [574, 77] on html "Emu Broker Deals View D-HT5NTI95RH Ray Guan Toggle Menu Customer Xiaotong Qin 0…" at bounding box center [352, 162] width 704 height 325
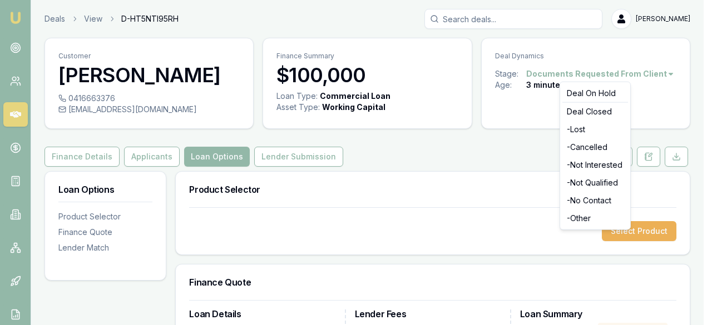
click at [575, 75] on html "Emu Broker Deals View D-HT5NTI95RH Ray Guan Toggle Menu Customer Xiaotong Qin 0…" at bounding box center [356, 162] width 712 height 325
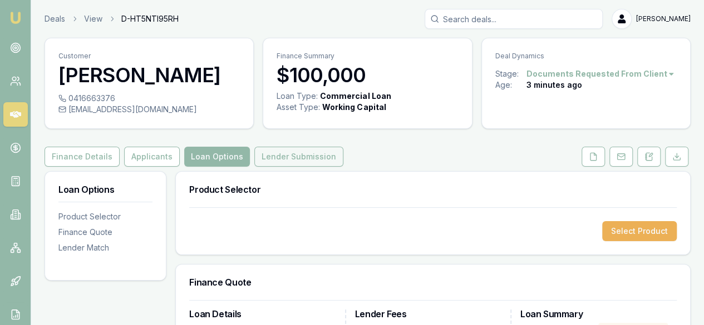
click at [278, 160] on button "Lender Submission" at bounding box center [298, 157] width 89 height 20
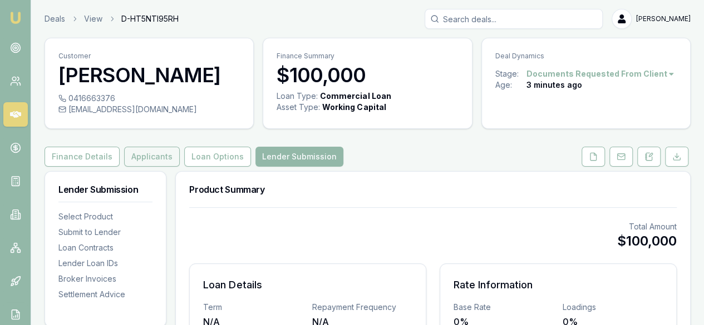
click at [135, 153] on button "Applicants" at bounding box center [152, 157] width 56 height 20
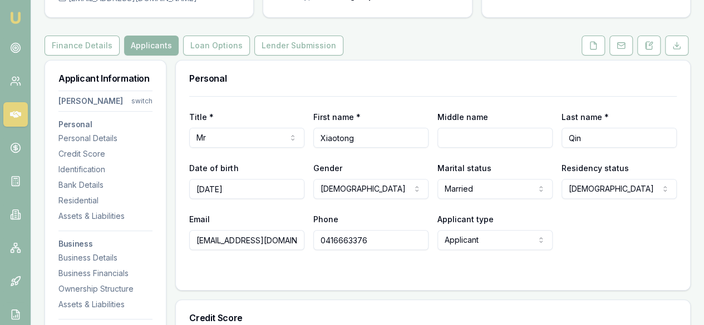
scroll to position [111, 0]
click at [68, 51] on button "Finance Details" at bounding box center [82, 46] width 75 height 20
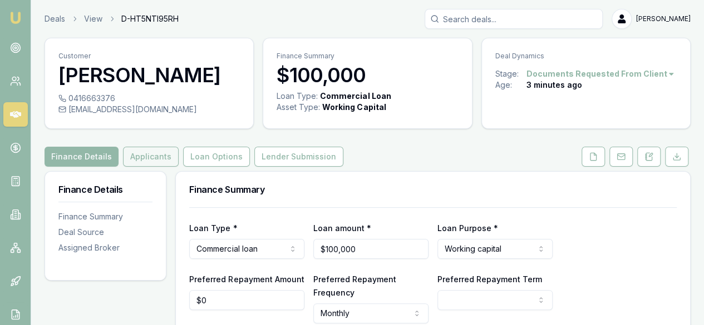
click at [158, 154] on button "Applicants" at bounding box center [151, 157] width 56 height 20
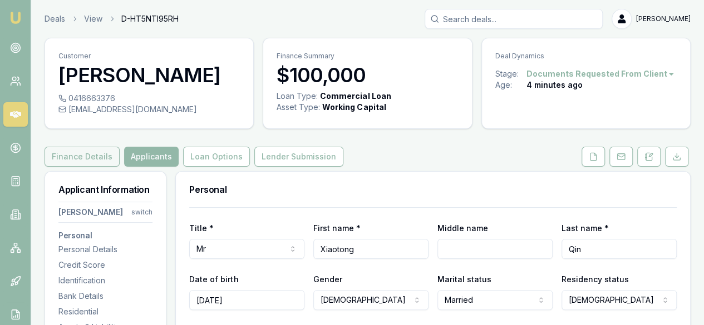
click at [99, 160] on button "Finance Details" at bounding box center [82, 157] width 75 height 20
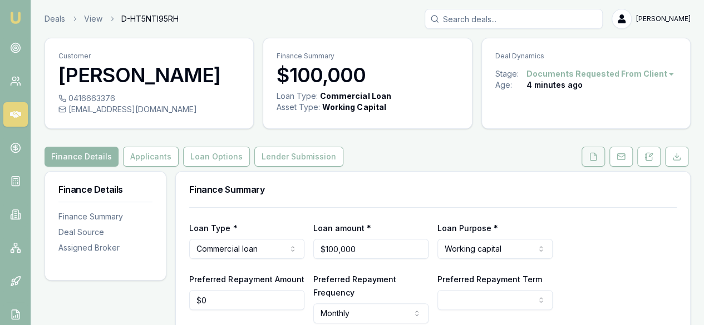
click at [597, 162] on button at bounding box center [592, 157] width 23 height 20
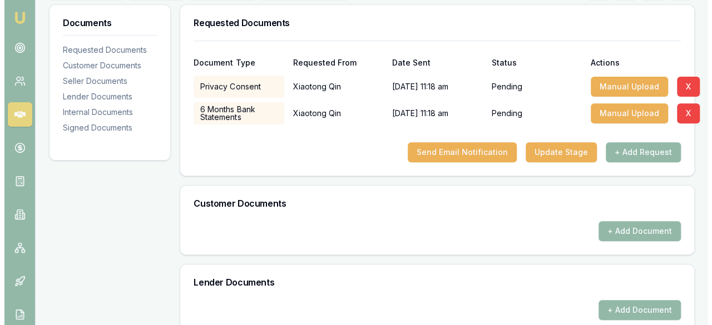
scroll to position [223, 0]
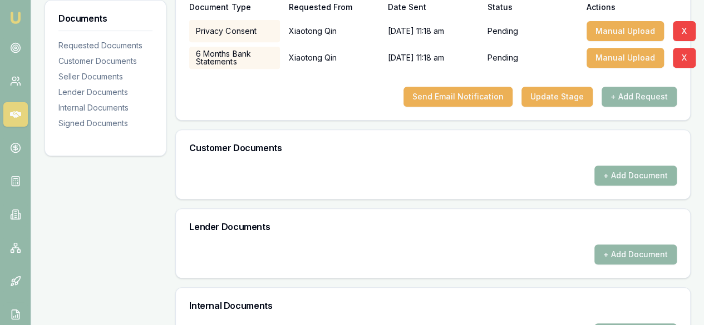
click at [631, 175] on button "+ Add Document" at bounding box center [635, 176] width 82 height 20
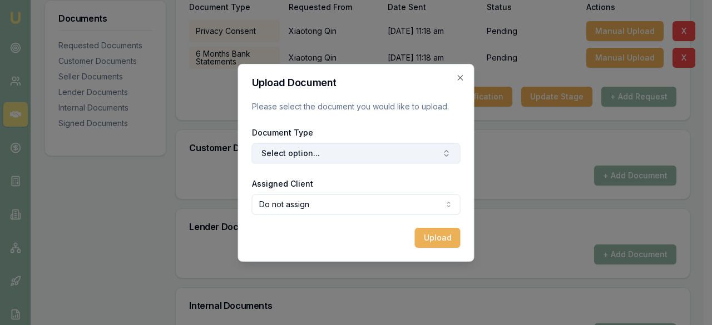
click at [387, 155] on button "Select option..." at bounding box center [356, 154] width 209 height 20
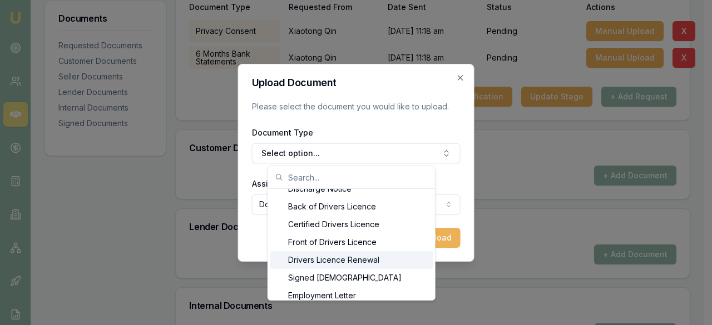
scroll to position [516, 0]
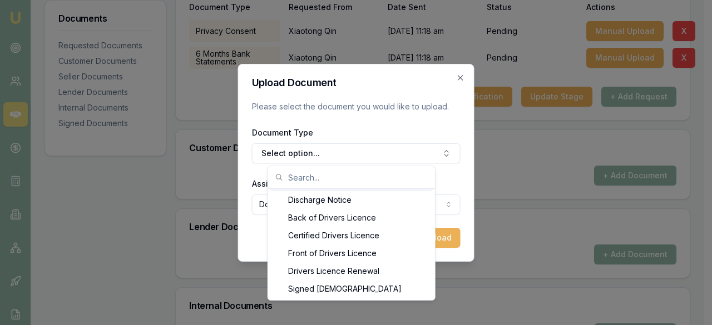
click at [371, 180] on input "text" at bounding box center [358, 177] width 140 height 22
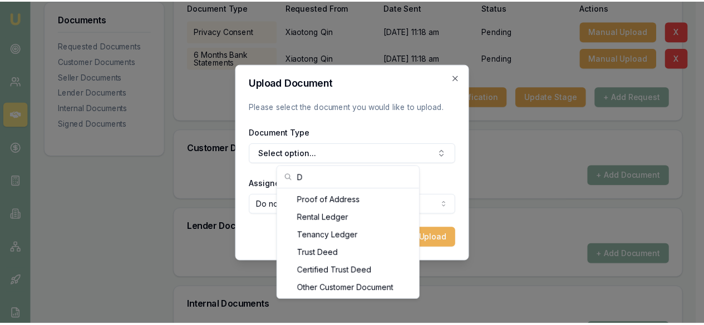
scroll to position [127, 0]
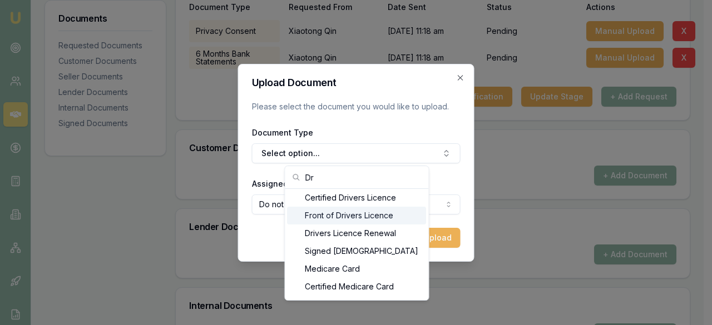
type input "Dr"
click at [376, 216] on div "Front of Drivers Licence" at bounding box center [356, 216] width 139 height 18
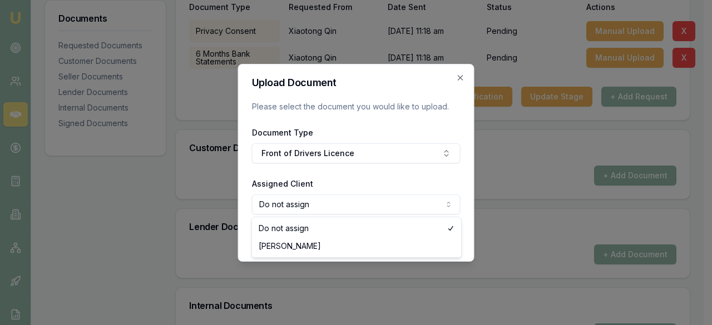
select select "U-M0SHCX7C36"
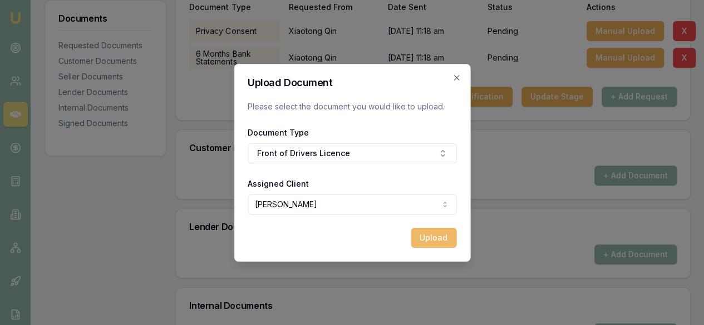
click at [442, 240] on button "Upload" at bounding box center [434, 238] width 46 height 20
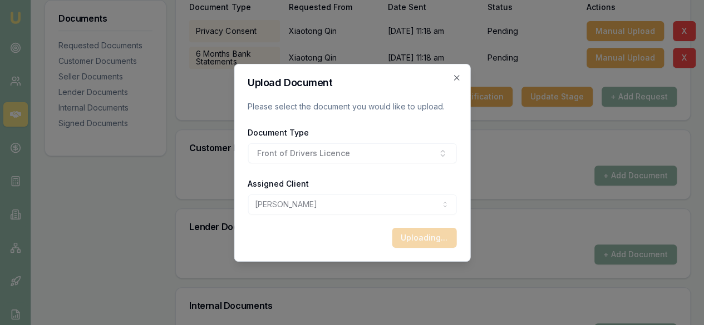
click at [329, 155] on div "Document Type Front of Drivers Licence" at bounding box center [352, 145] width 209 height 38
click at [457, 76] on icon "button" at bounding box center [456, 77] width 9 height 9
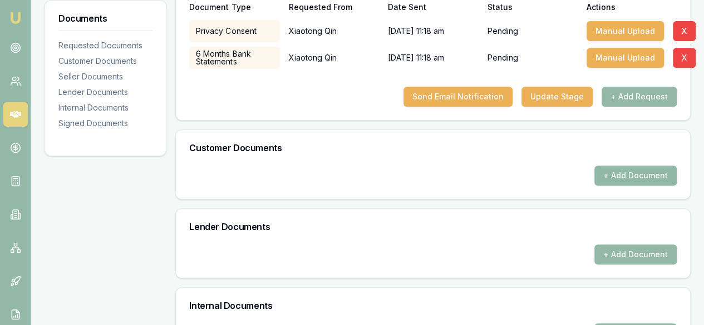
click at [621, 174] on button "+ Add Document" at bounding box center [635, 176] width 82 height 20
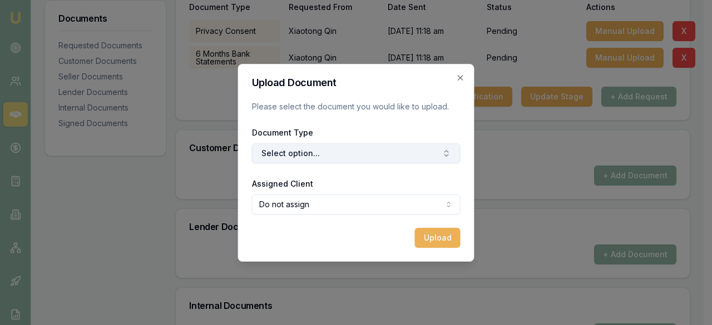
click at [442, 152] on icon "button" at bounding box center [446, 153] width 9 height 9
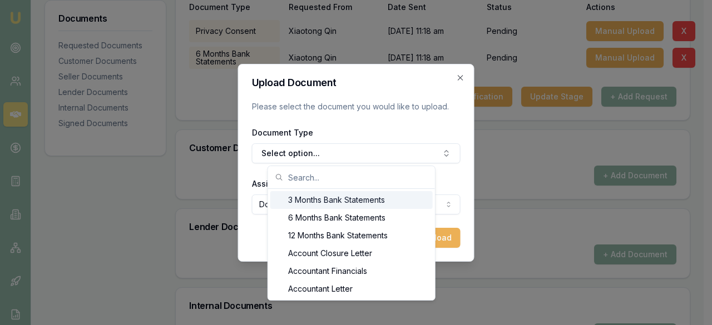
click at [360, 179] on input "text" at bounding box center [358, 177] width 140 height 22
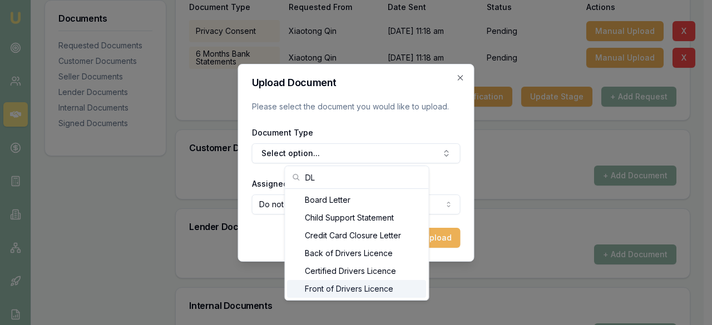
type input "DL"
click at [355, 288] on div "Front of Drivers Licence" at bounding box center [356, 289] width 139 height 18
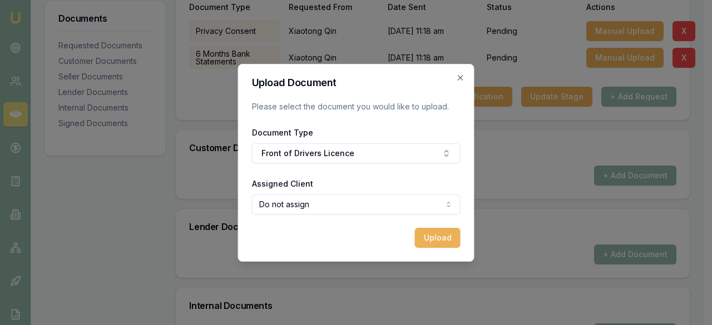
click at [422, 214] on form "Upload Document Please select the document you would like to upload. Document T…" at bounding box center [356, 163] width 209 height 170
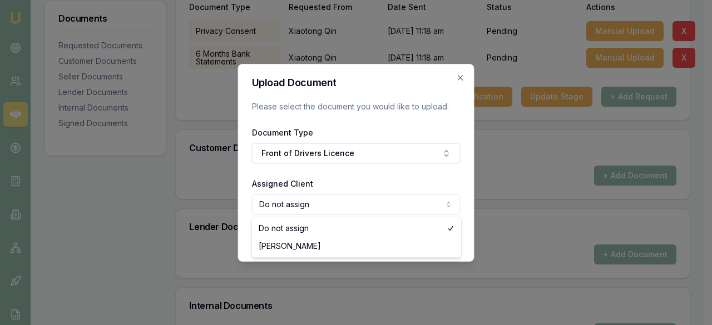
select select "U-M0SHCX7C36"
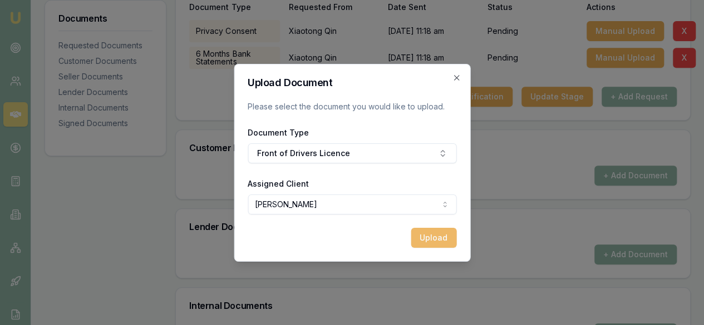
click at [448, 233] on button "Upload" at bounding box center [434, 238] width 46 height 20
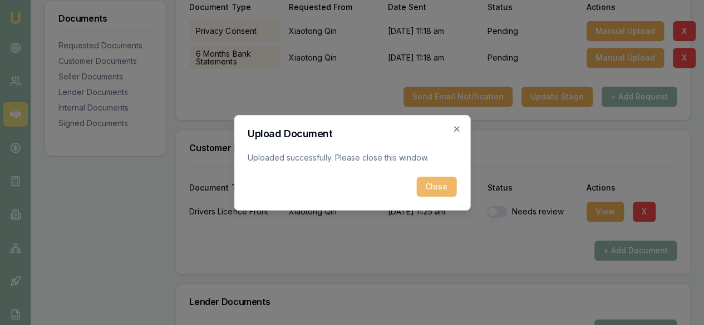
click at [439, 190] on button "Close" at bounding box center [436, 187] width 40 height 20
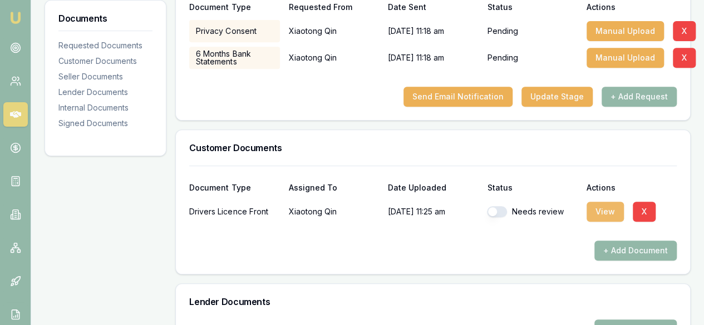
click at [599, 210] on button "View" at bounding box center [604, 212] width 37 height 20
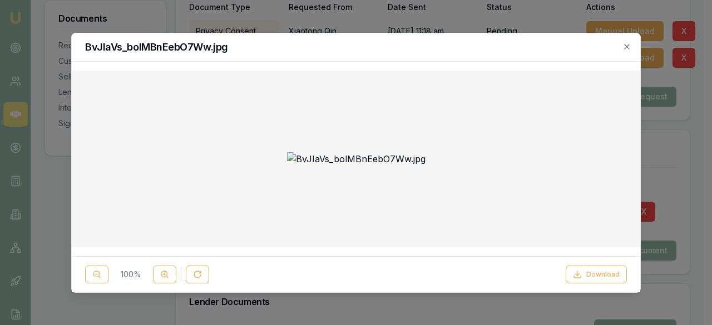
click at [622, 45] on h2 "BvJIaVs_bolMBnEebO7Ww.jpg" at bounding box center [356, 47] width 542 height 10
click at [626, 49] on icon "button" at bounding box center [626, 46] width 9 height 9
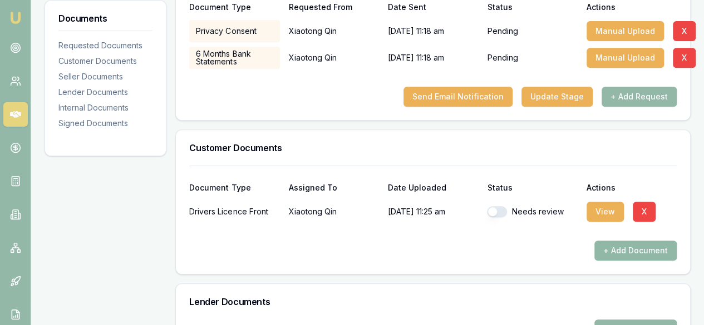
click at [641, 252] on button "+ Add Document" at bounding box center [635, 251] width 82 height 20
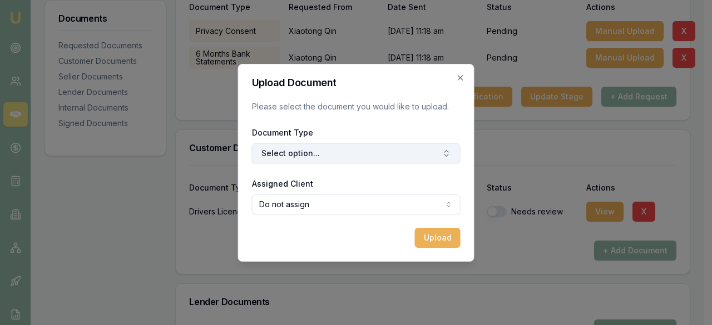
click at [301, 156] on button "Select option..." at bounding box center [356, 154] width 209 height 20
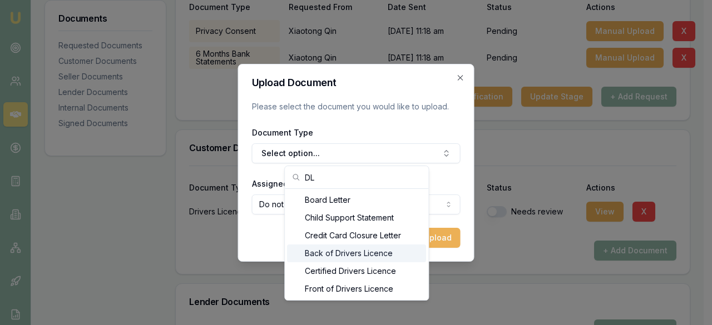
type input "DL"
click at [346, 249] on div "Back of Drivers Licence" at bounding box center [356, 254] width 139 height 18
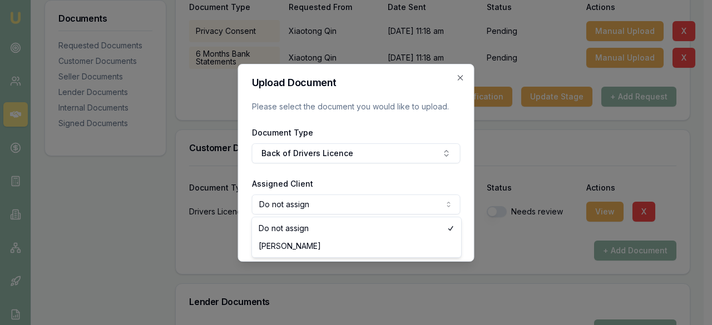
select select "U-M0SHCX7C36"
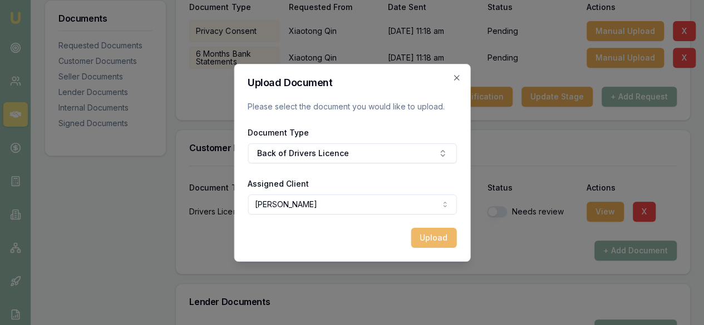
click at [446, 239] on button "Upload" at bounding box center [434, 238] width 46 height 20
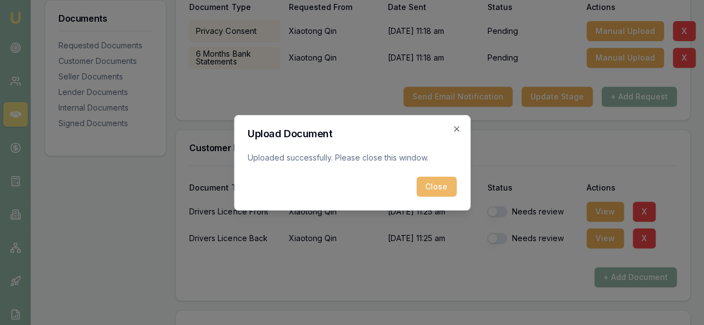
click at [447, 185] on button "Close" at bounding box center [436, 187] width 40 height 20
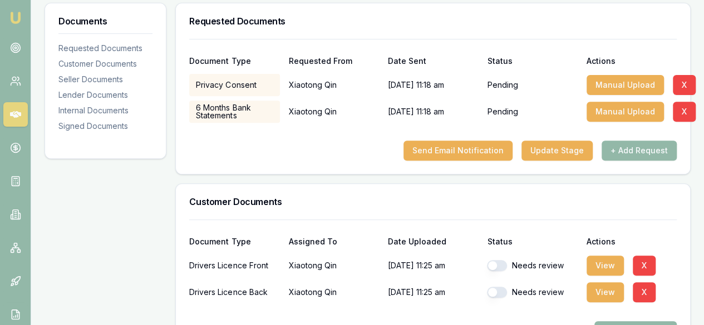
scroll to position [167, 0]
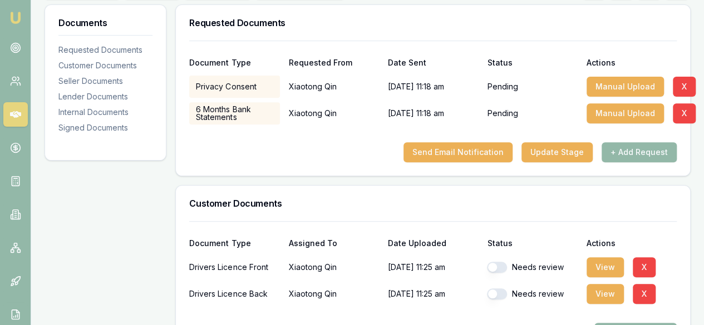
click at [244, 86] on div "Privacy Consent" at bounding box center [234, 87] width 90 height 22
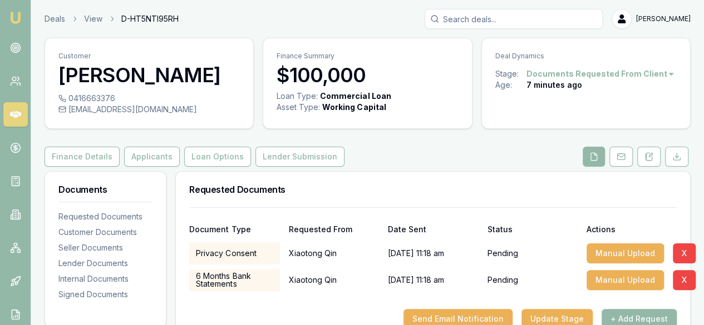
scroll to position [0, 0]
click at [593, 72] on html "Emu Broker Deals View D-HT5NTI95RH Ray Guan Toggle Menu Customer Xiaotong Qin 0…" at bounding box center [352, 162] width 704 height 325
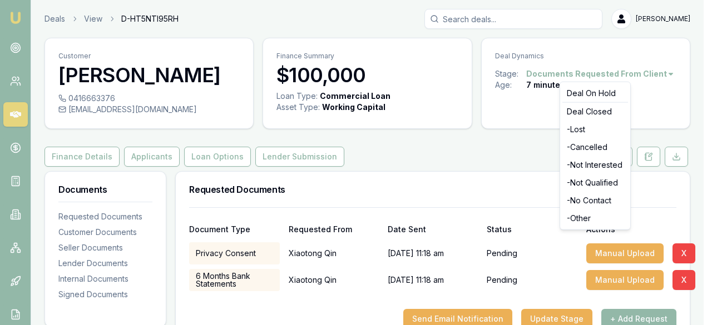
click at [593, 72] on html "Emu Broker Deals View D-HT5NTI95RH Ray Guan Toggle Menu Customer Xiaotong Qin 0…" at bounding box center [356, 162] width 712 height 325
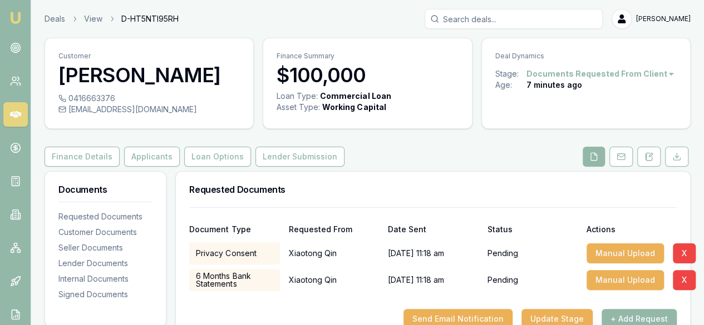
click at [593, 72] on html "Emu Broker Deals View D-HT5NTI95RH Ray Guan Toggle Menu Customer Xiaotong Qin 0…" at bounding box center [352, 162] width 704 height 325
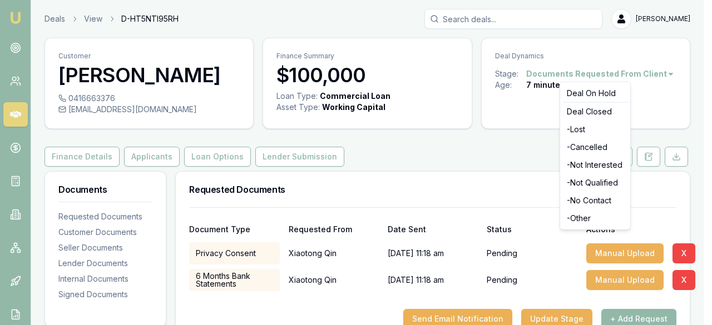
click at [594, 69] on html "Emu Broker Deals View D-HT5NTI95RH Ray Guan Toggle Menu Customer Xiaotong Qin 0…" at bounding box center [356, 162] width 712 height 325
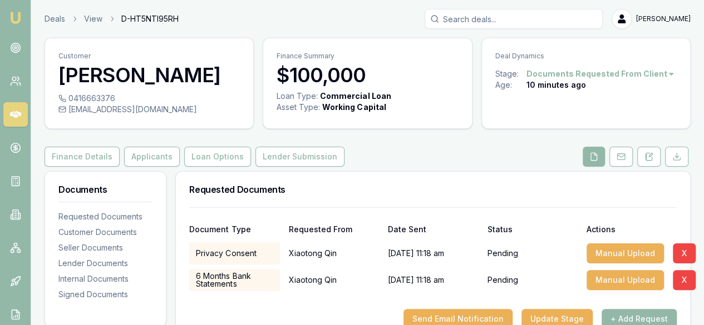
scroll to position [167, 0]
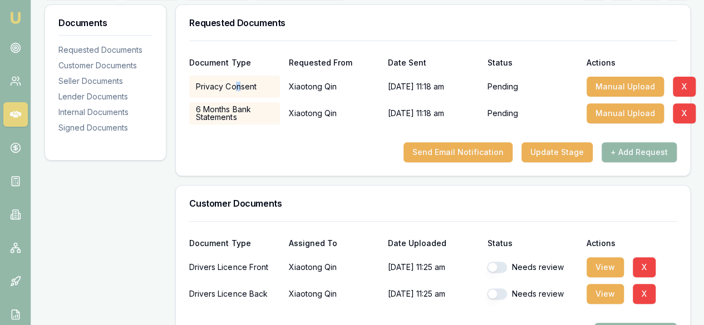
click at [237, 88] on div "Privacy Consent" at bounding box center [234, 87] width 90 height 22
click at [482, 58] on div "Document Type Requested From Date Sent Status Actions" at bounding box center [432, 56] width 487 height 30
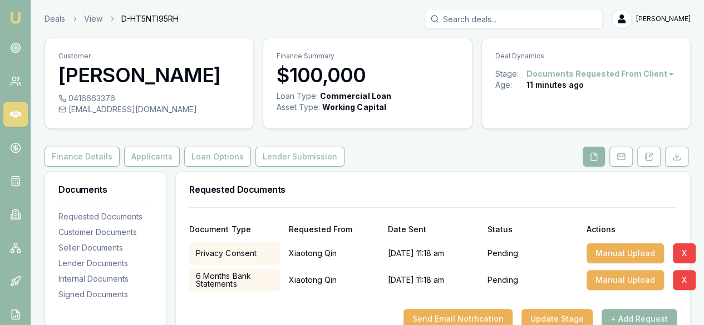
scroll to position [111, 0]
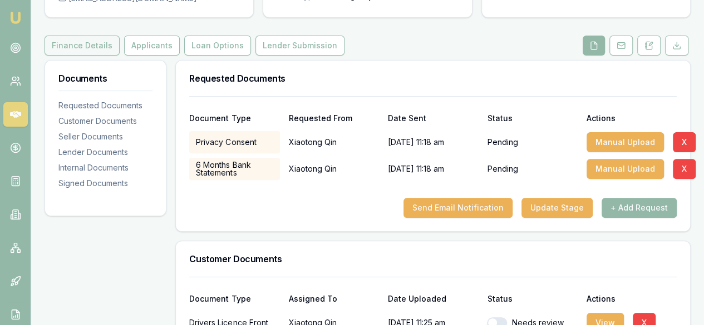
click at [106, 43] on button "Finance Details" at bounding box center [82, 46] width 75 height 20
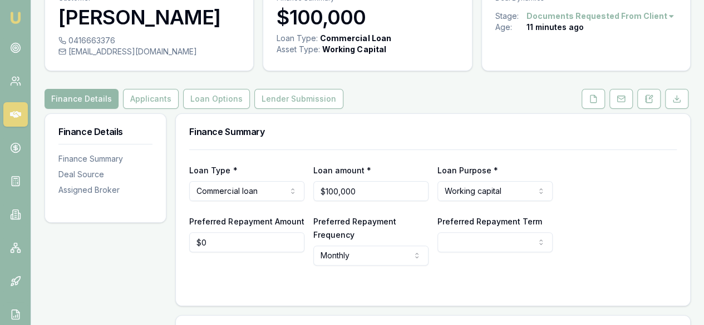
scroll to position [54, 0]
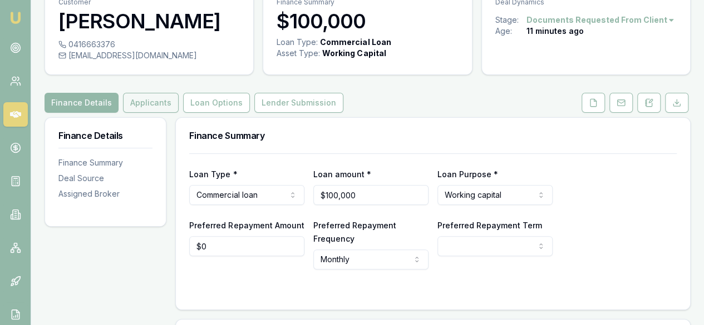
click at [151, 98] on button "Applicants" at bounding box center [151, 103] width 56 height 20
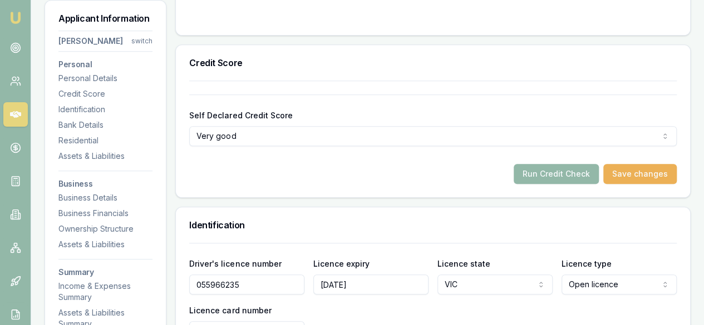
scroll to position [445, 0]
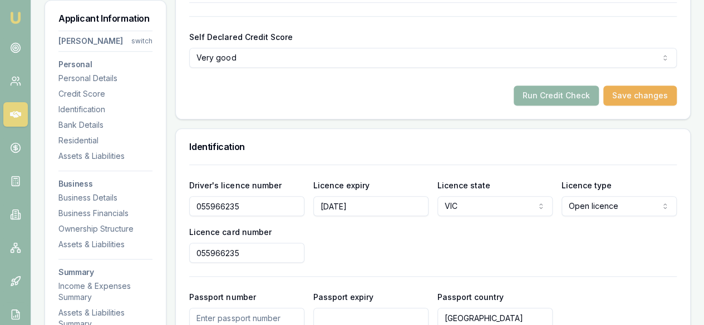
drag, startPoint x: 287, startPoint y: 206, endPoint x: 177, endPoint y: 203, distance: 109.6
click at [177, 203] on div "Driver's licence number 055966235 Licence expiry 22-03-2027 Licence state VIC N…" at bounding box center [433, 322] width 514 height 315
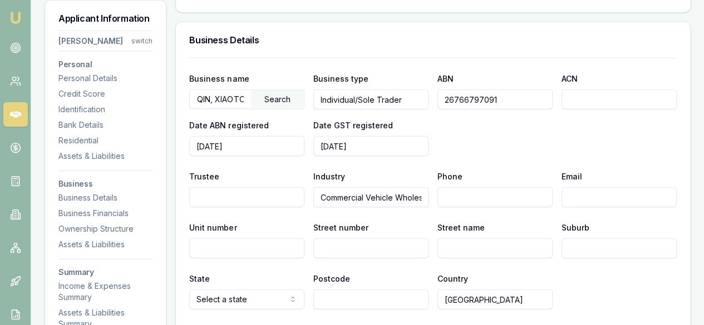
scroll to position [1335, 0]
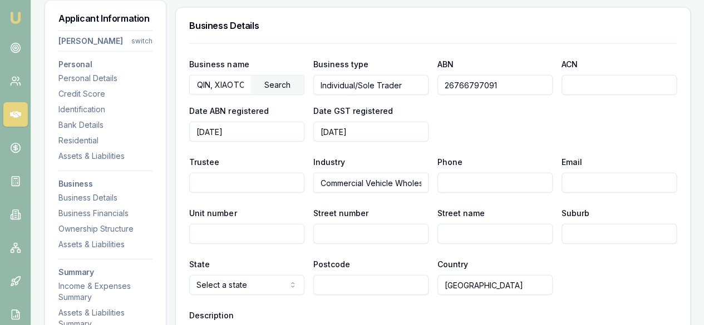
drag, startPoint x: 498, startPoint y: 86, endPoint x: 423, endPoint y: 87, distance: 74.5
click at [423, 87] on div "Business name QIN, XIAOTONG Search Business type Individual/Sole Trader ABN 267…" at bounding box center [432, 99] width 487 height 85
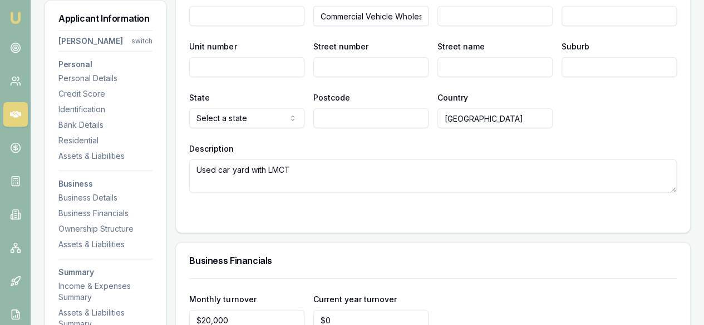
scroll to position [1558, 0]
